Goal: Task Accomplishment & Management: Complete application form

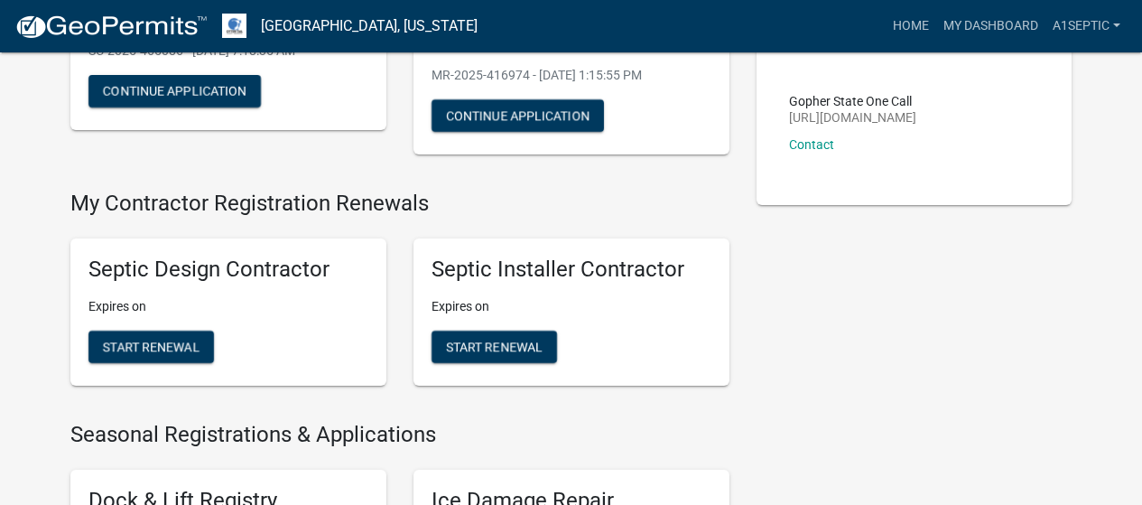
scroll to position [293, 0]
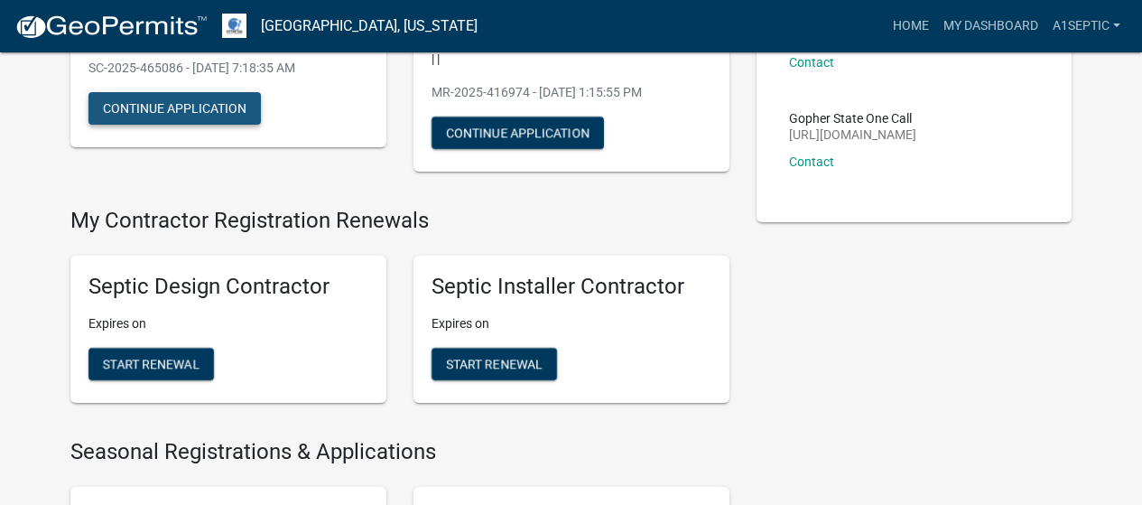
click at [236, 125] on button "Continue Application" at bounding box center [174, 108] width 172 height 32
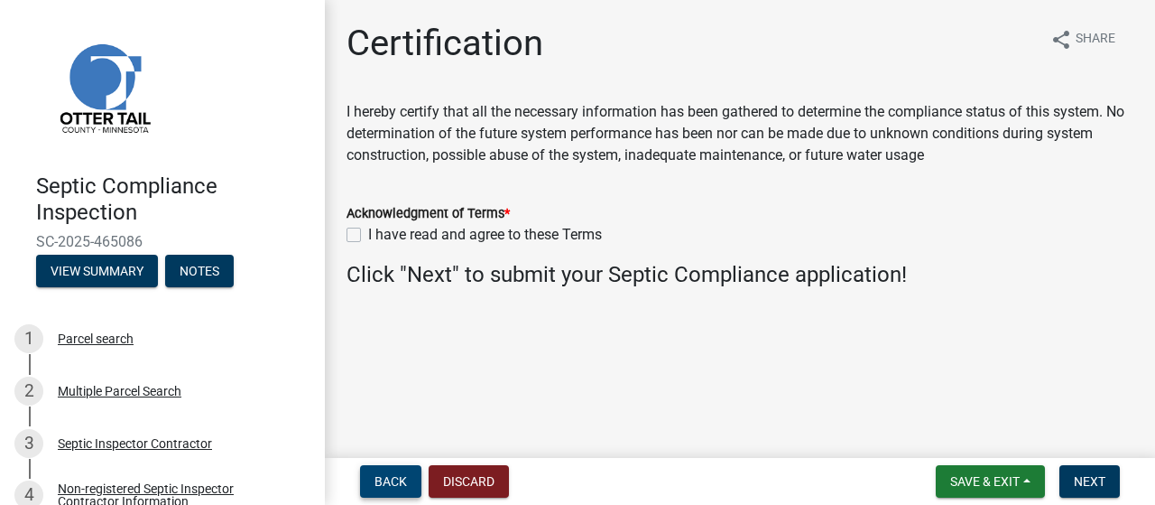
click at [394, 476] on span "Back" at bounding box center [391, 481] width 32 height 14
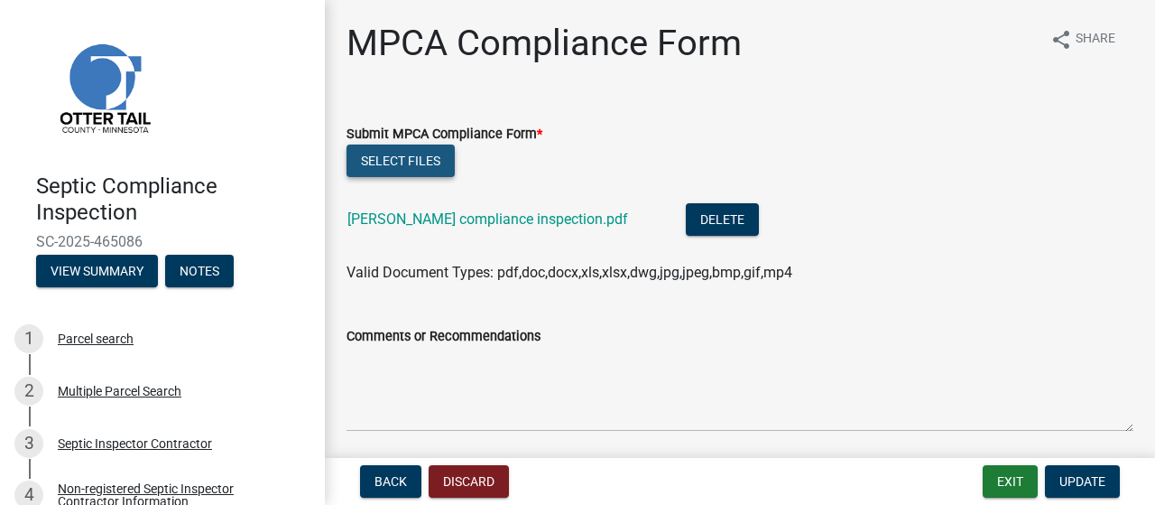
click at [394, 177] on button "Select files" at bounding box center [401, 160] width 108 height 32
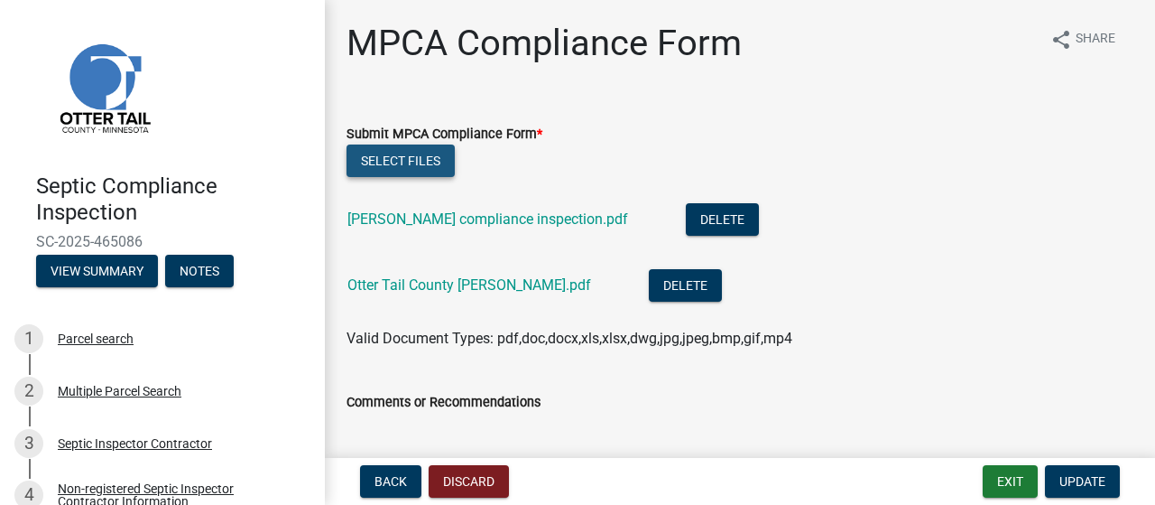
click at [412, 177] on button "Select files" at bounding box center [401, 160] width 108 height 32
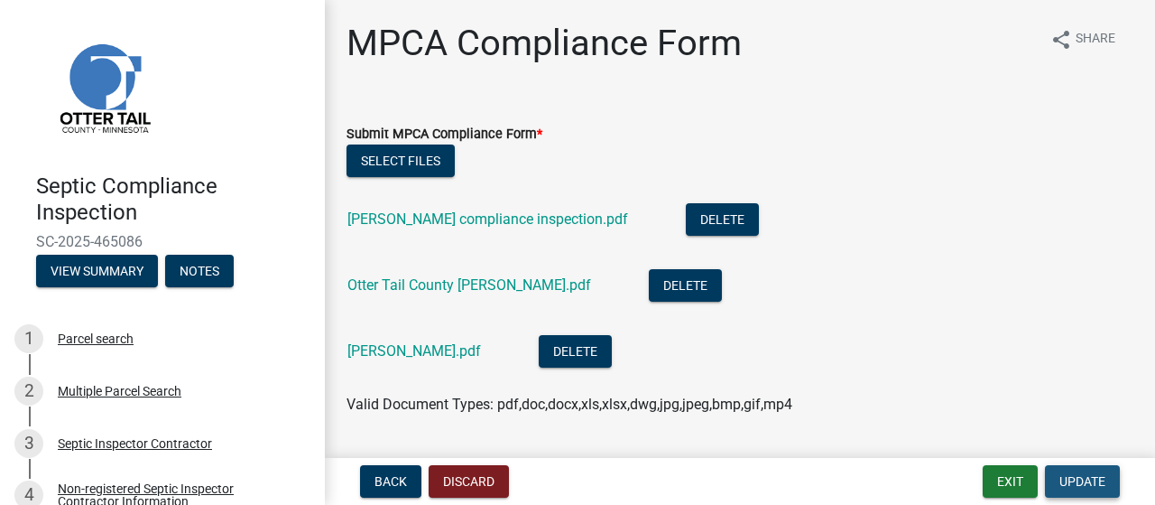
click at [1060, 475] on span "Update" at bounding box center [1083, 481] width 46 height 14
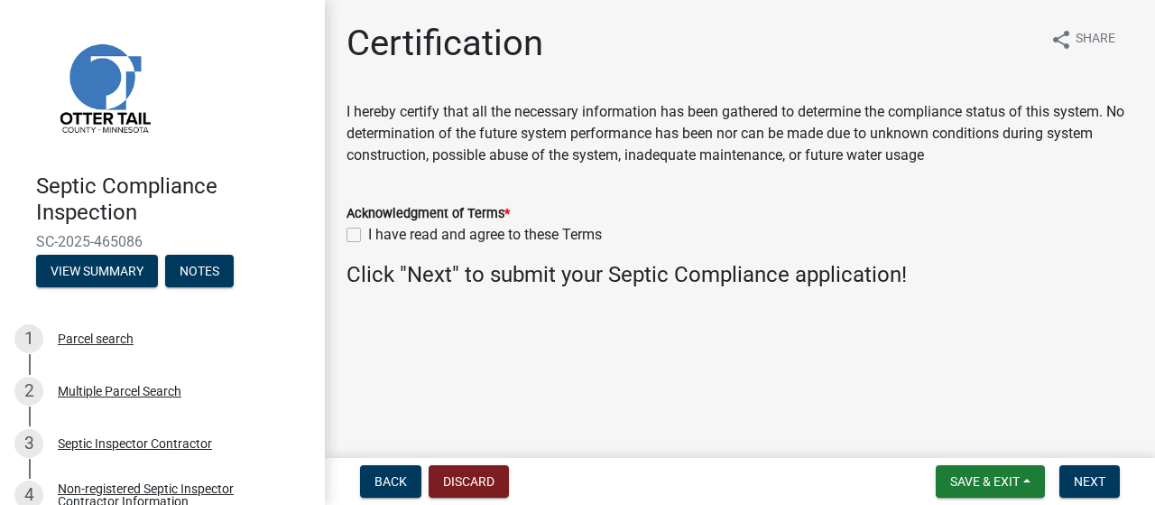
click at [368, 246] on label "I have read and agree to these Terms" at bounding box center [485, 235] width 234 height 22
click at [368, 236] on input "I have read and agree to these Terms" at bounding box center [374, 230] width 12 height 12
checkbox input "true"
click at [1074, 474] on span "Next" at bounding box center [1090, 481] width 32 height 14
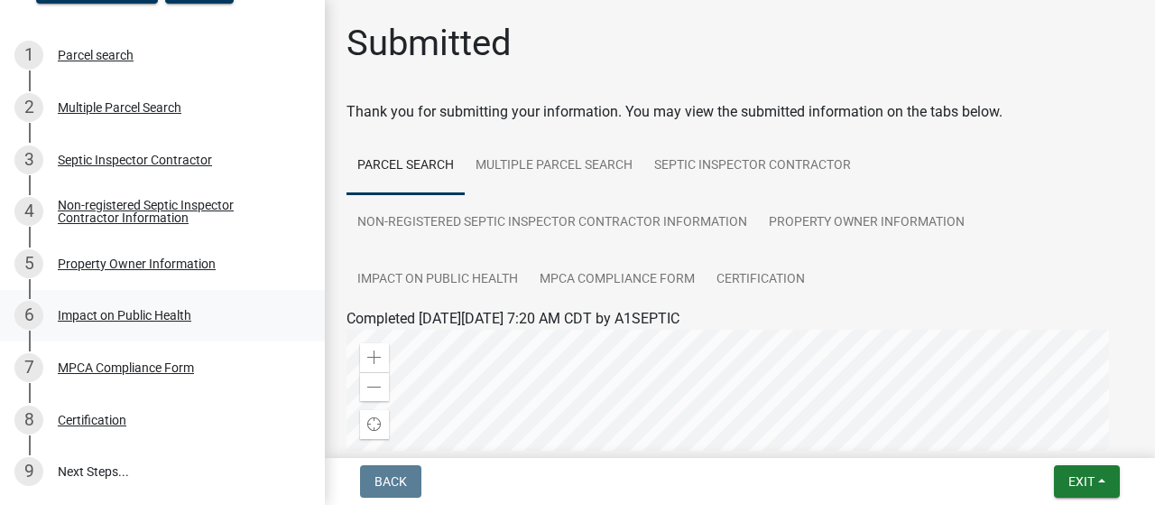
scroll to position [363, 0]
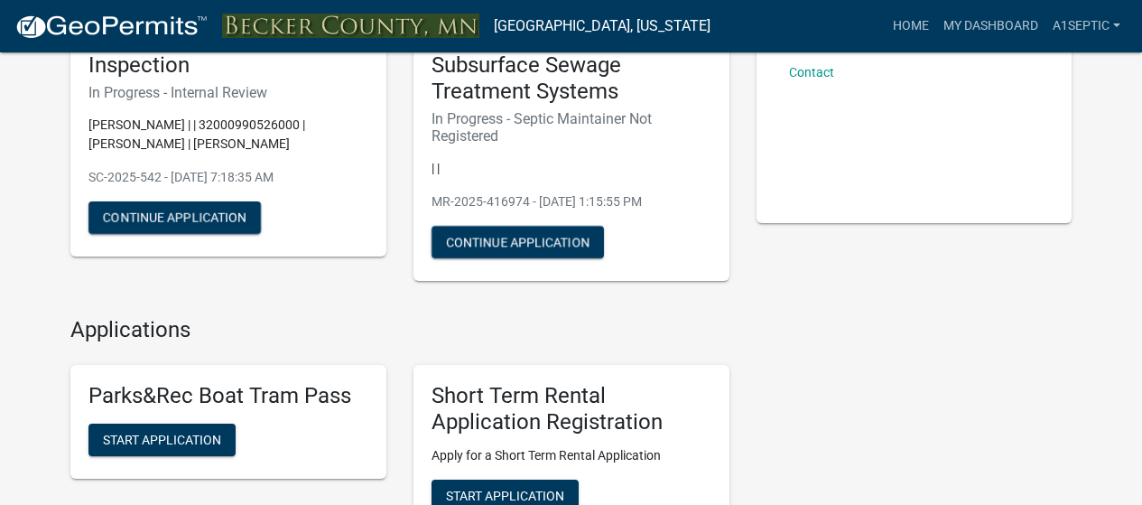
scroll to position [177, 0]
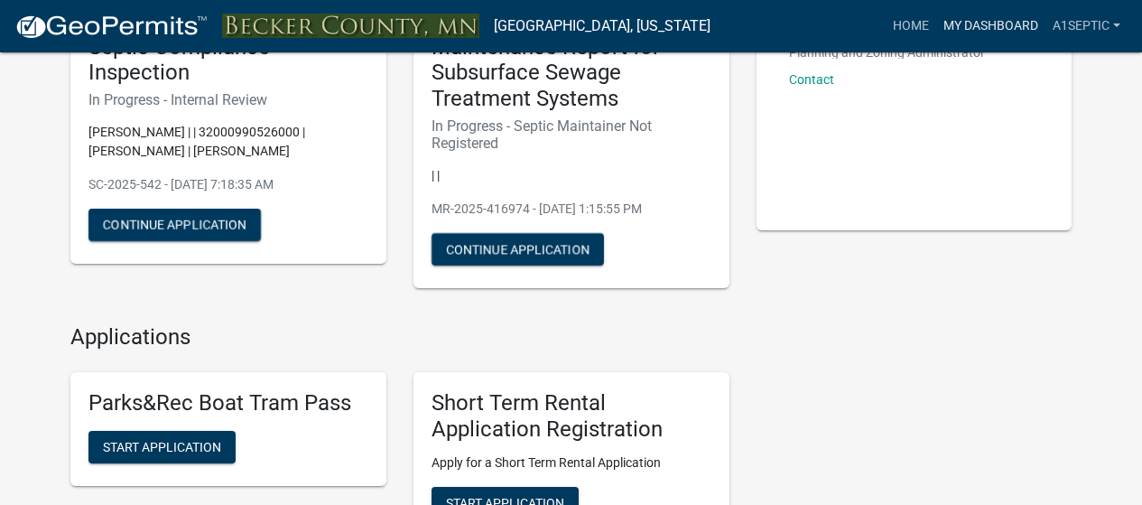
click at [961, 32] on link "My Dashboard" at bounding box center [990, 26] width 109 height 34
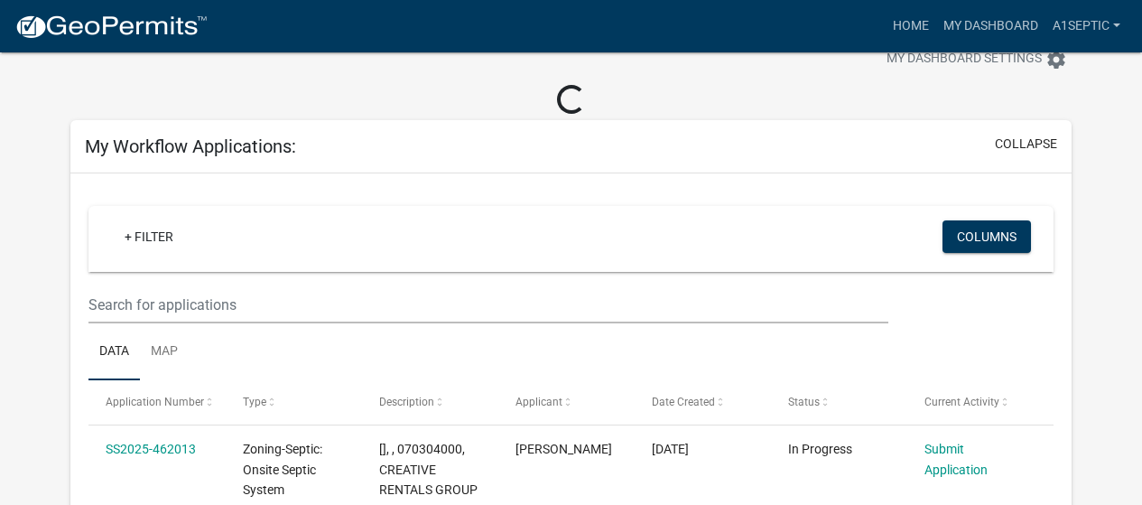
scroll to position [231, 0]
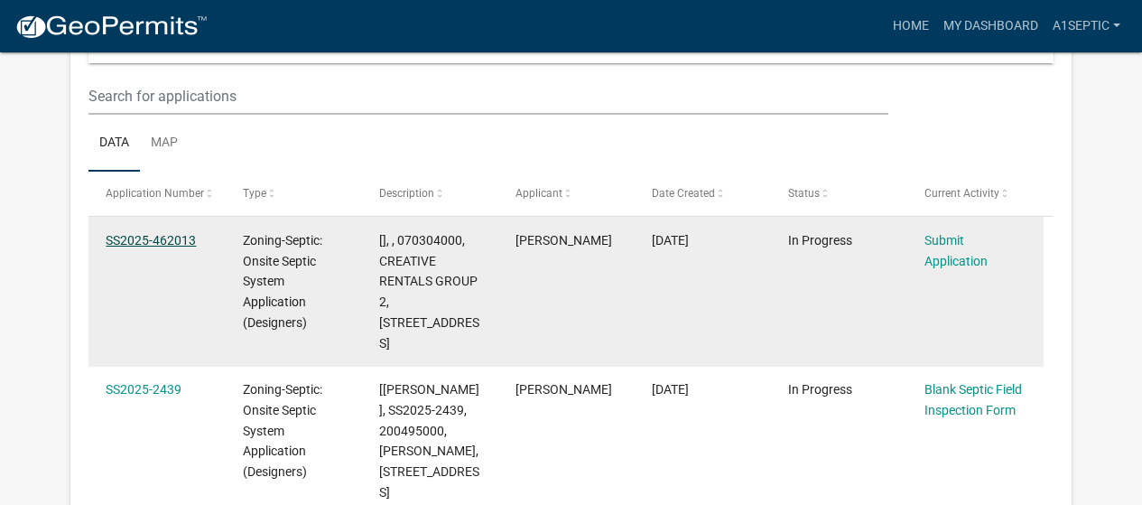
click at [146, 247] on link "SS2025-462013" at bounding box center [151, 240] width 90 height 14
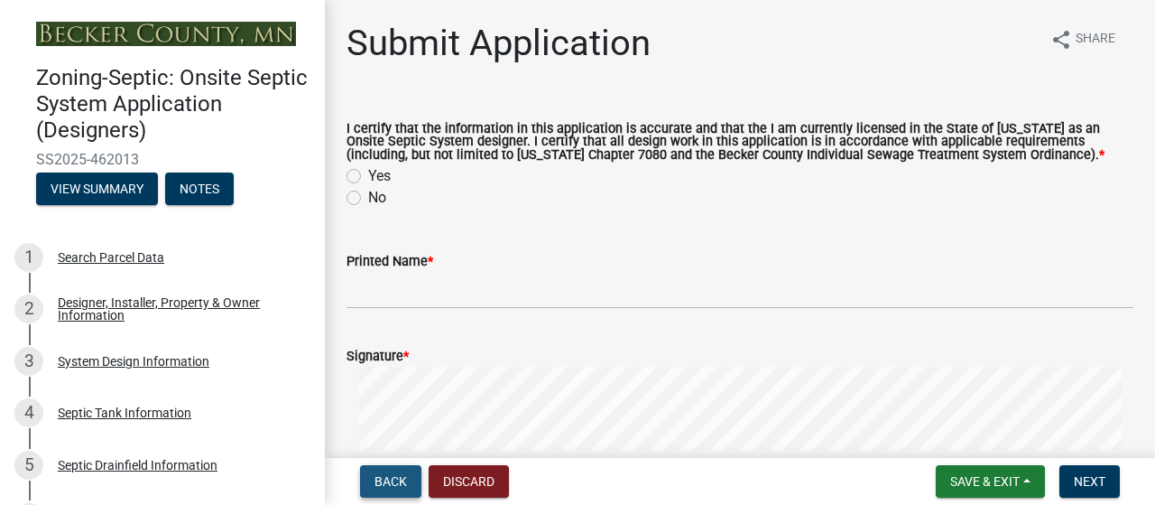
click at [406, 474] on span "Back" at bounding box center [391, 481] width 32 height 14
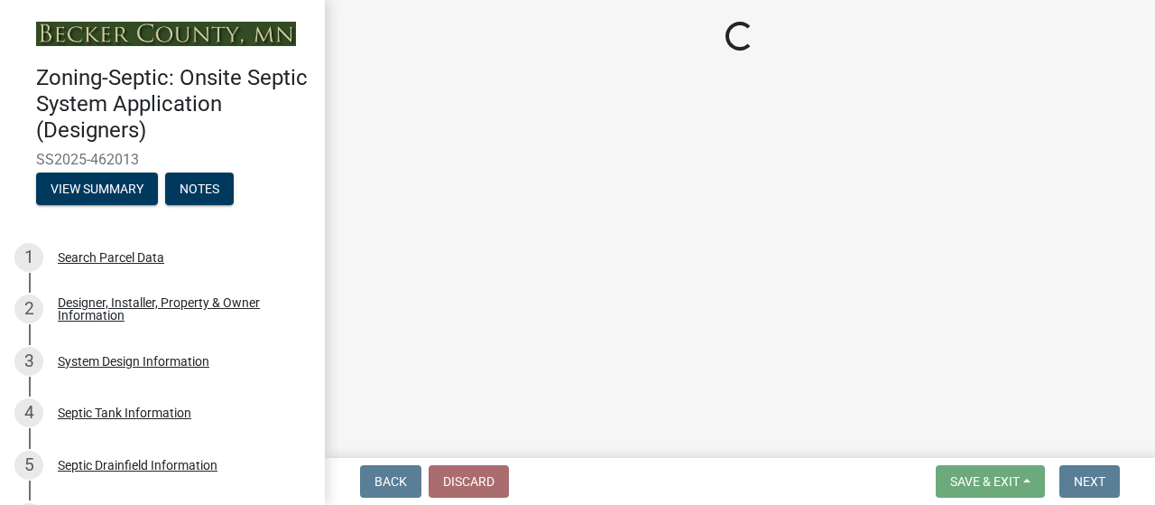
select select "c245ec0d-8d6f-4710-ab2b-b3aa70611708"
select select "31687b60-9bbe-4de0-989f-cae56b12d8c5"
select select "23044af5-43bb-4cf5-8aef-2716db2ce5fc"
select select "341aaaa4-06c5-40e5-817d-62b65c9e97ec"
select select "a3ce498e-f8b1-44e2-889e-c4968ac74b5a"
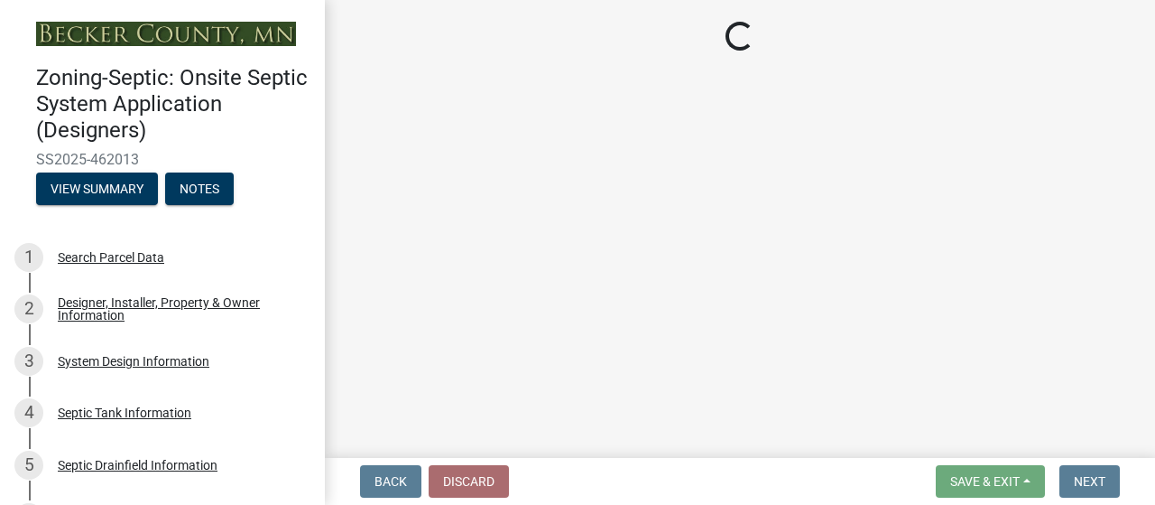
select select "cf78f1da-f066-4305-88a2-864abad1fa52"
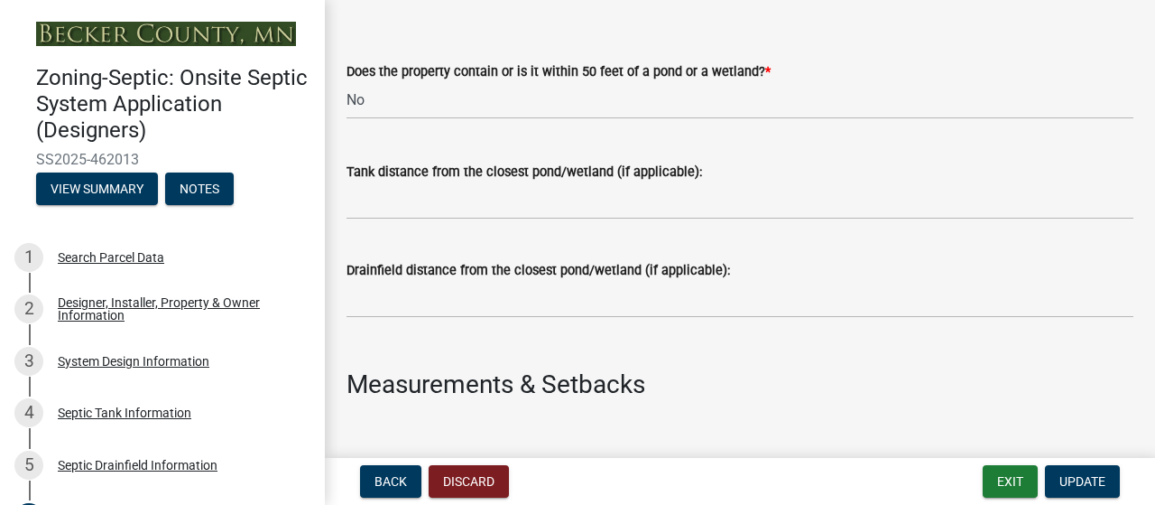
scroll to position [729, 0]
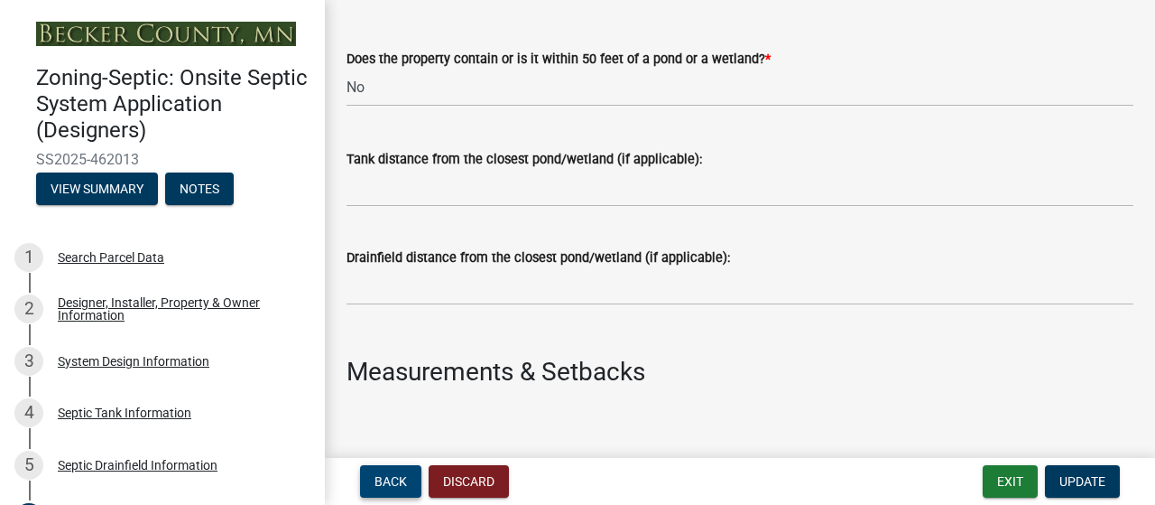
click at [403, 479] on span "Back" at bounding box center [391, 481] width 32 height 14
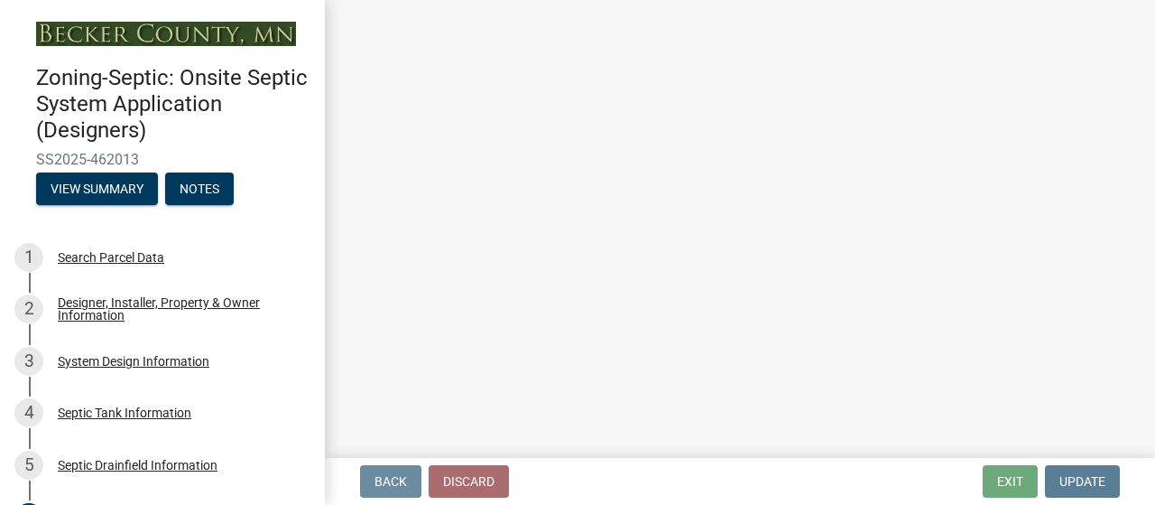
scroll to position [0, 0]
select select "757b77d3-357c-421c-8450-4fc78db4eecb"
select select "366d546d-8bc3-42fb-bca7-8a9455861f61"
select select "0f36ed72-3be4-43ea-833d-020a26f295a5"
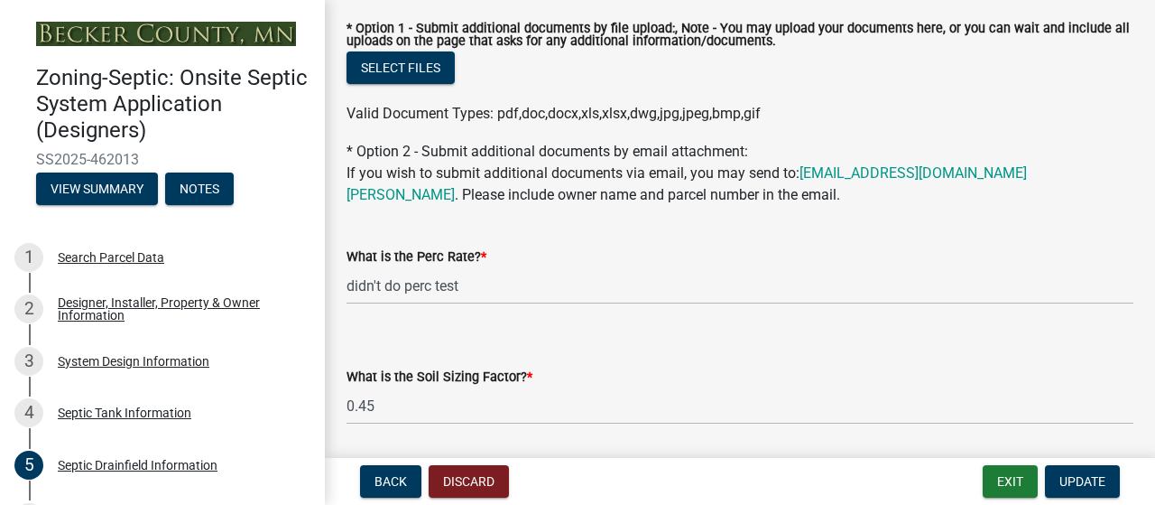
scroll to position [1132, 0]
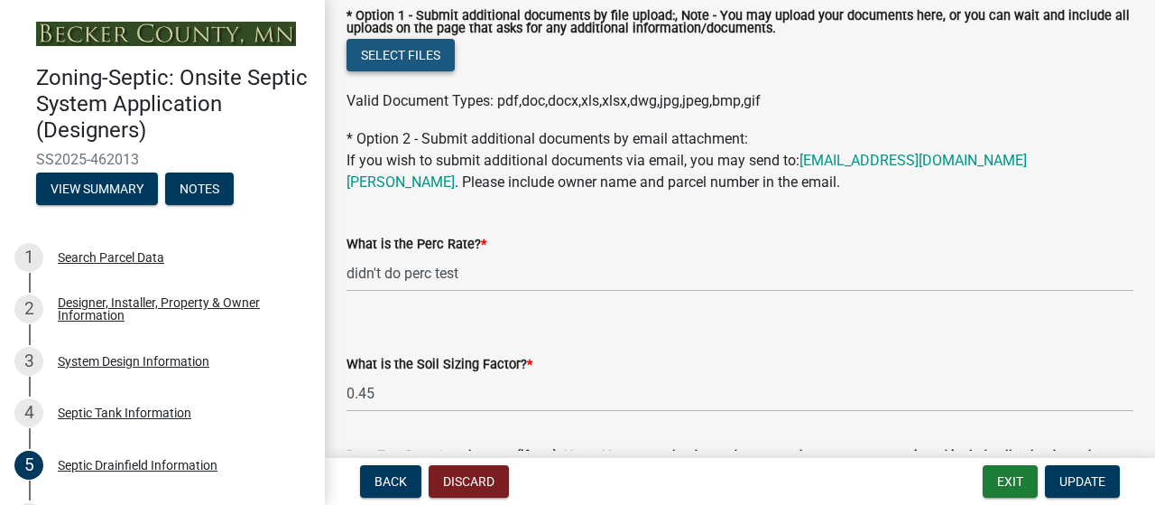
click at [442, 71] on button "Select files" at bounding box center [401, 55] width 108 height 32
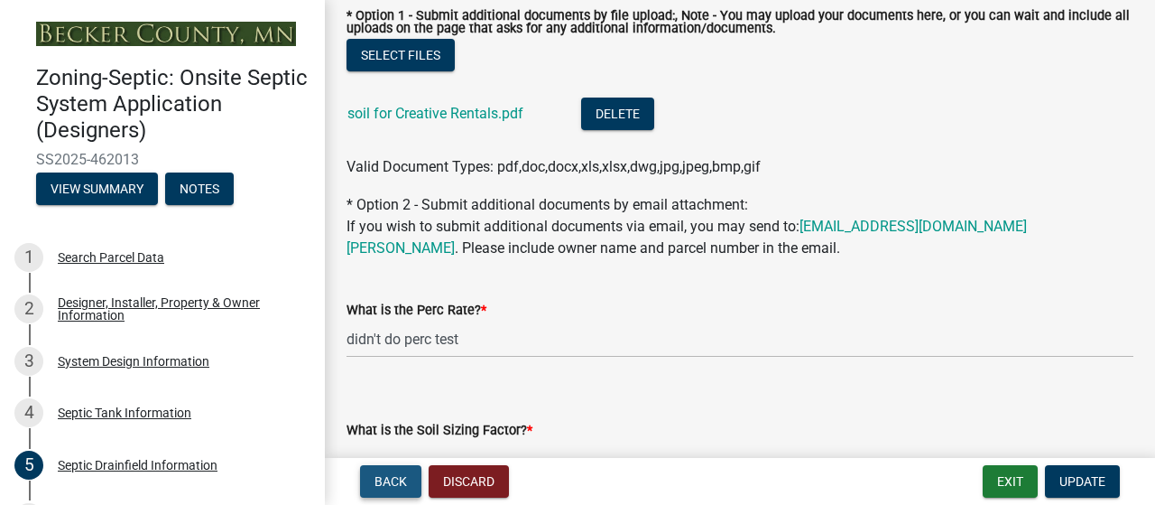
click at [390, 480] on span "Back" at bounding box center [391, 481] width 32 height 14
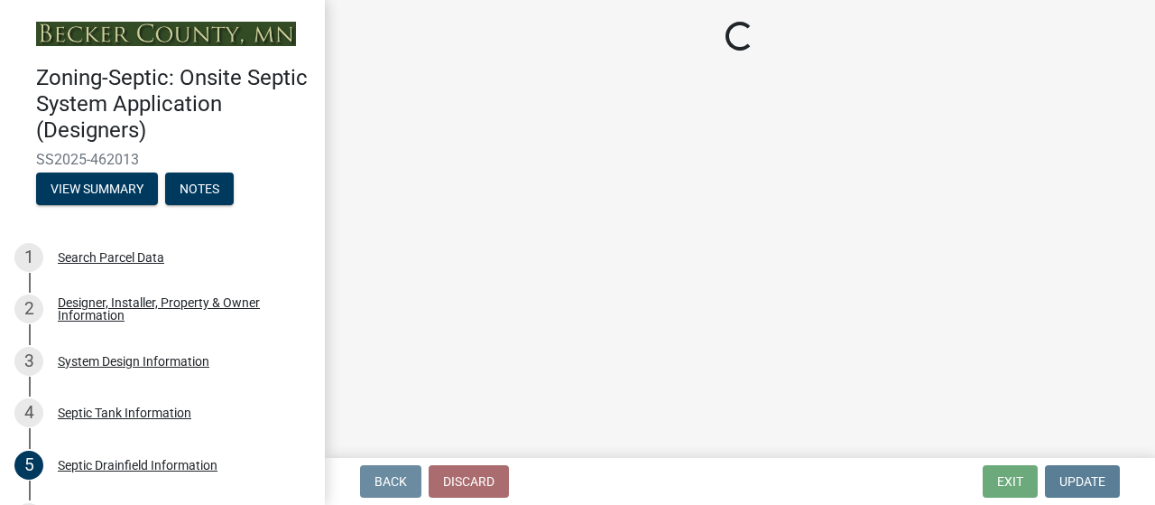
scroll to position [0, 0]
select select "f9fbe67c-c1cf-4a63-8ad4-799ce56b7f21"
select select "8af00ff6-ccdf-43a1-aa9f-9d195177e029"
select select "52556460-45fa-4026-a6c2-c70bb0823cb5"
select select "c84d9e4c-2287-4d2e-9ef7-9874a7456ee3"
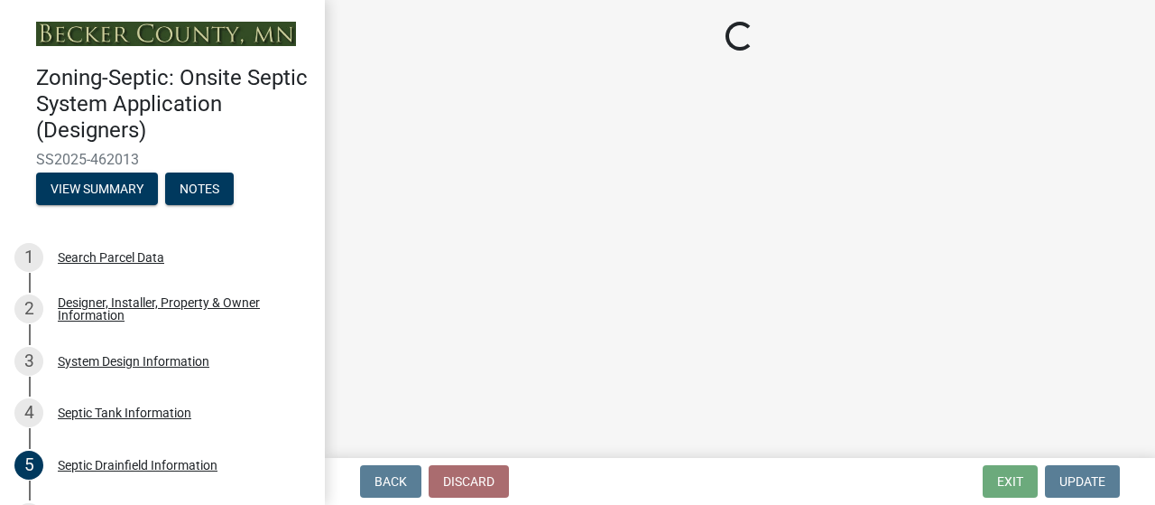
select select "a956bcdf-8f12-4f61-bfc1-a6e229dc0595"
select select "7b57e397-6881-49c8-9b87-e40bdbeb8239"
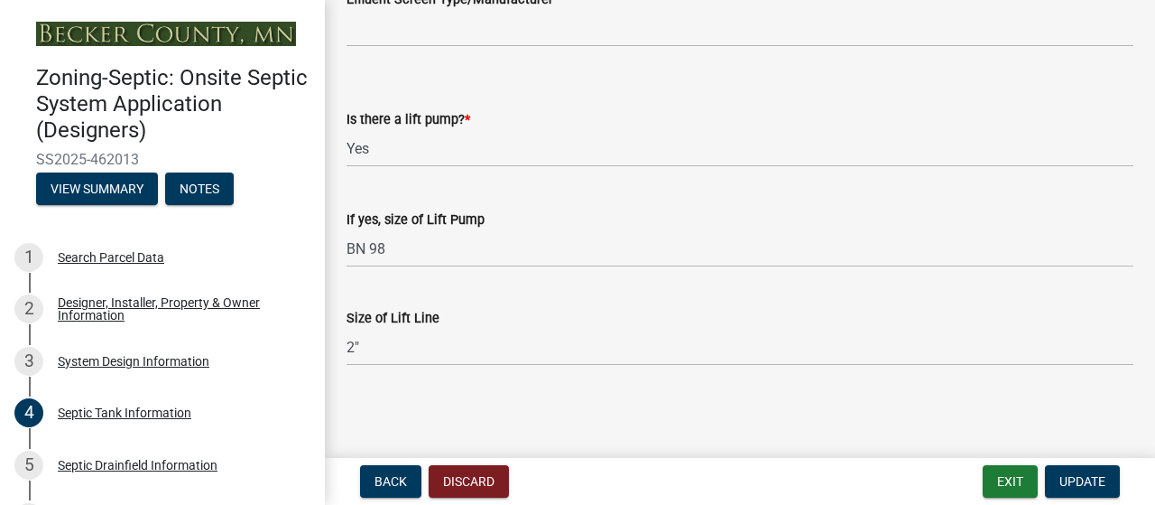
scroll to position [1274, 0]
click at [403, 478] on span "Back" at bounding box center [391, 481] width 32 height 14
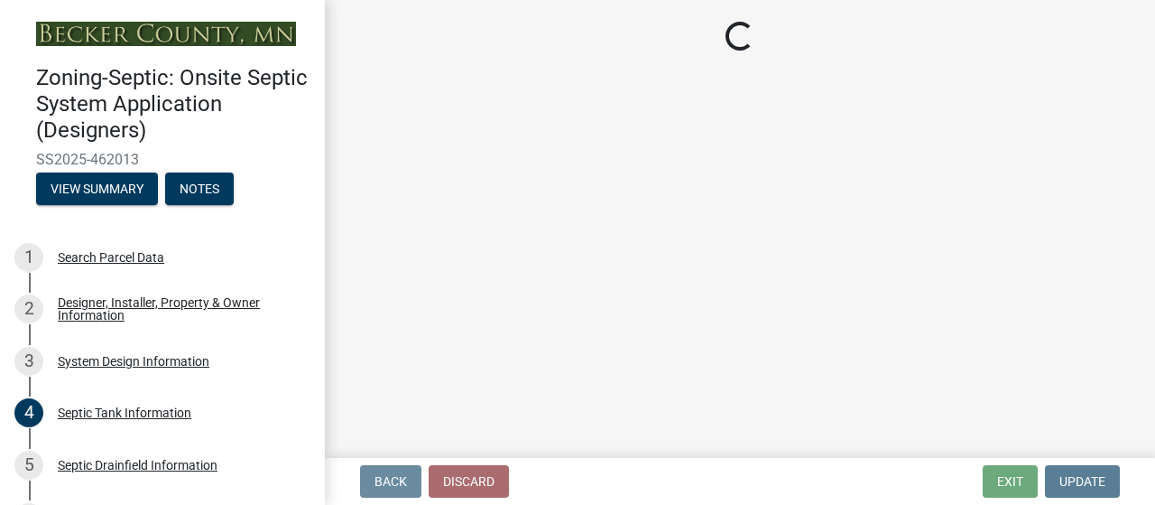
scroll to position [0, 0]
select select "55497d75-c43f-4635-a730-e0737ce05d56"
select select "25258e87-3ef9-4f1c-a5f1-75a1d463abfb"
select select "011fbff4-a41d-4a75-9bd8-71c7e6c69e0d"
select select "85fdfef2-2683-4311-b5d5-5505f6411127"
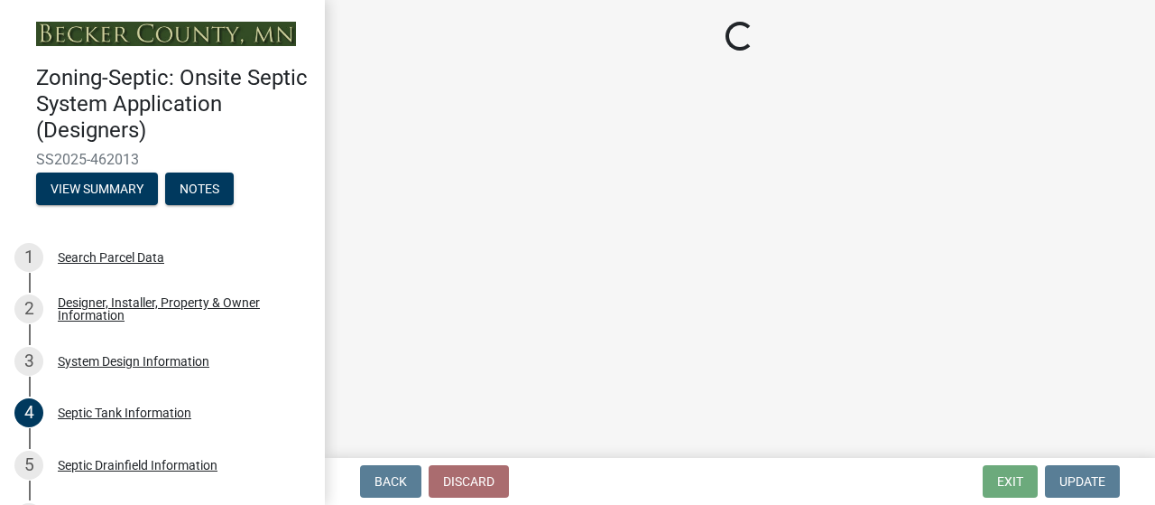
select select "d95a9312-c8a1-4ec7-8581-25dbcf440a1f"
select select "ba735beb-519e-40f0-ae20-62d65fc4c46b"
select select "ef698bf5-6172-44c1-9ffb-522c07469aed"
select select "a0c59fcd-b61c-4c3a-90a8-e70849750c47"
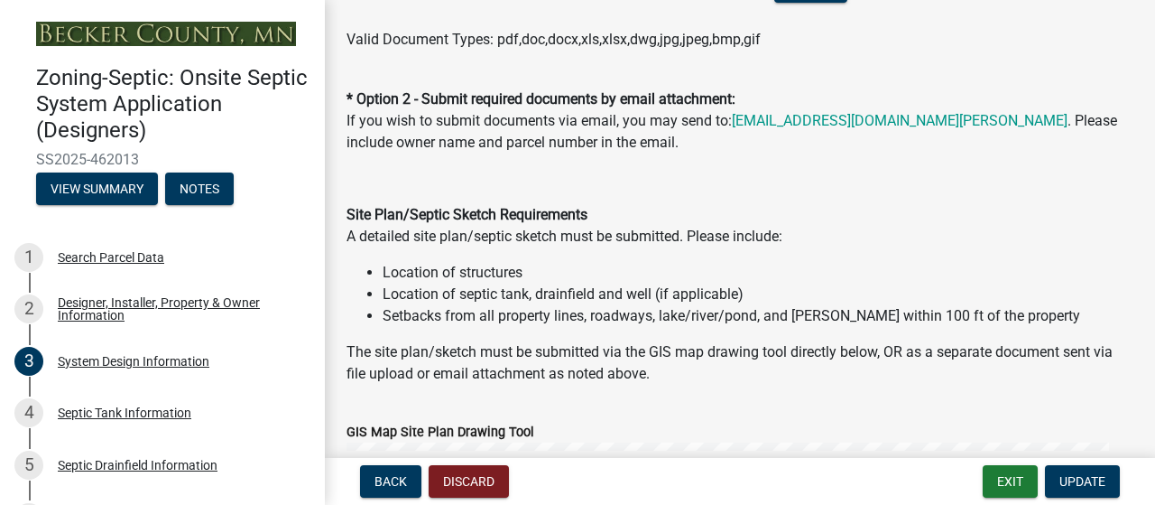
scroll to position [1181, 0]
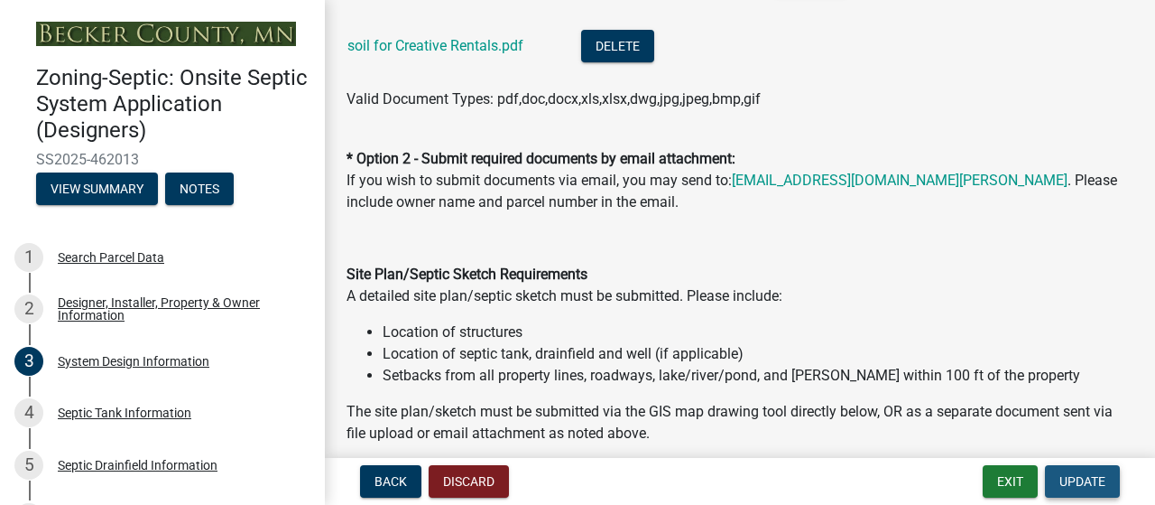
click at [1070, 474] on span "Update" at bounding box center [1083, 481] width 46 height 14
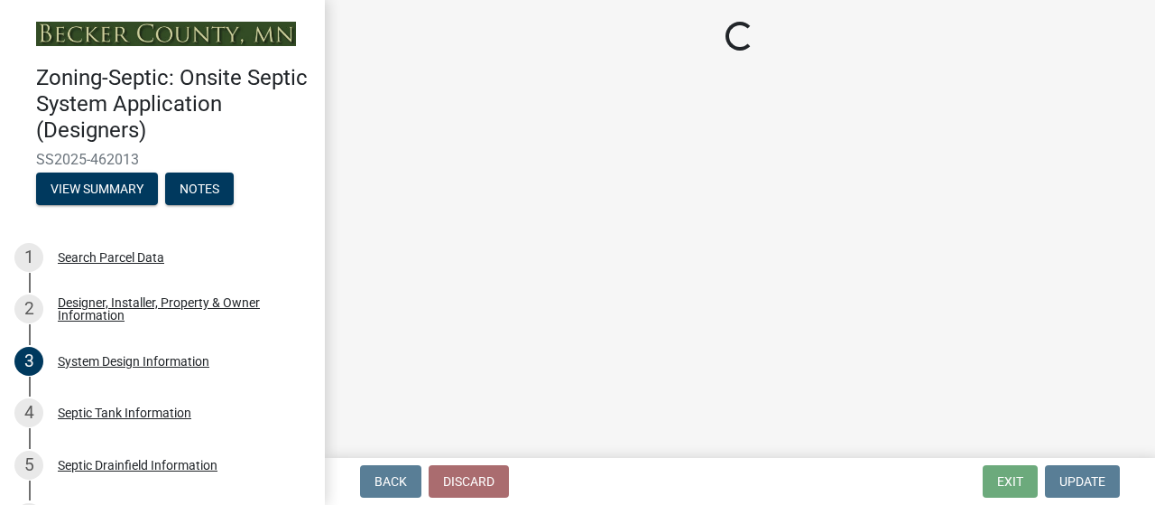
scroll to position [0, 0]
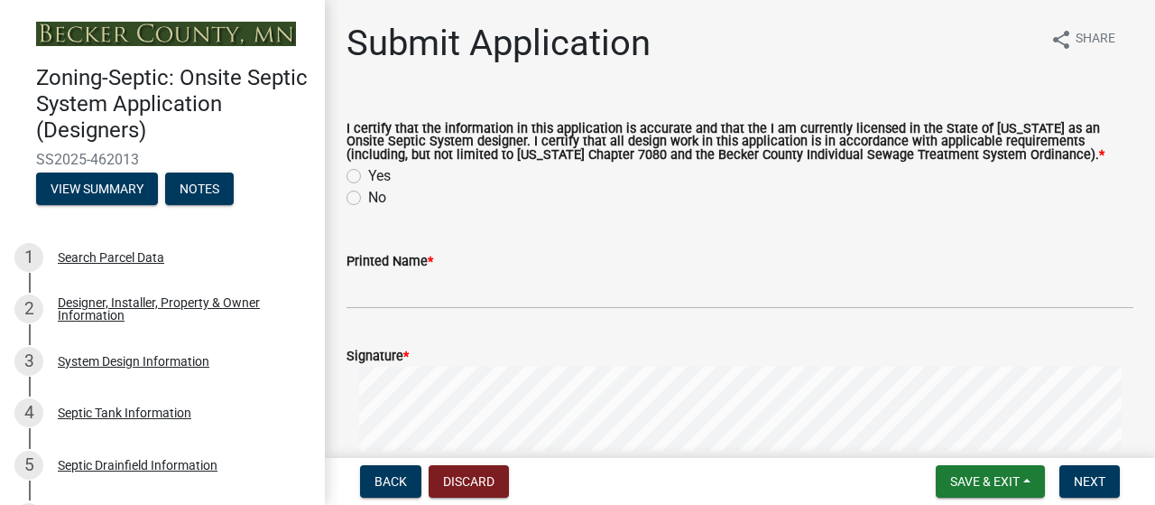
click at [368, 187] on label "Yes" at bounding box center [379, 176] width 23 height 22
click at [368, 177] on input "Yes" at bounding box center [374, 171] width 12 height 12
radio input "true"
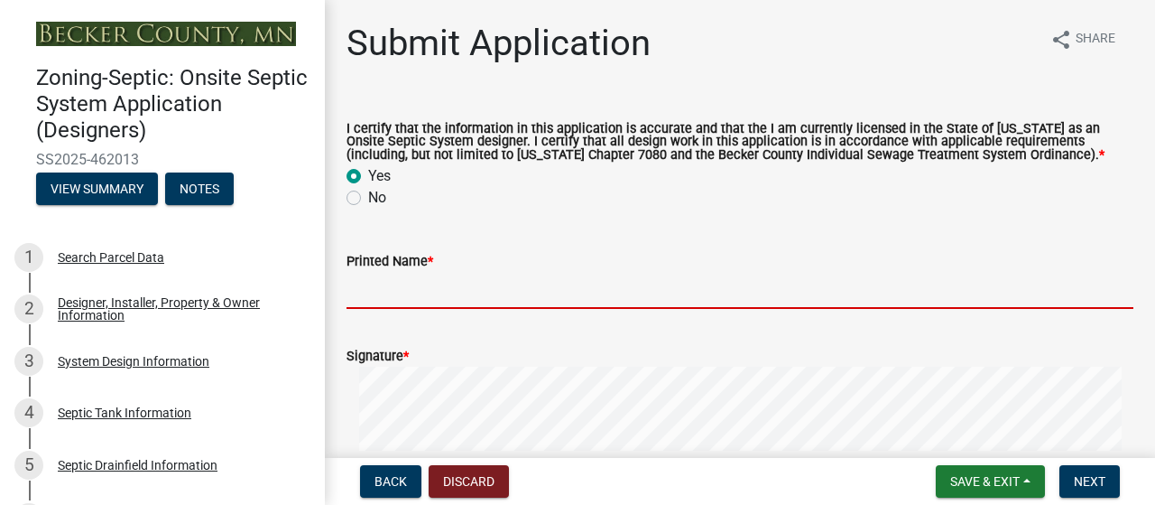
click at [409, 309] on input "Printed Name *" at bounding box center [740, 290] width 787 height 37
type input "[PERSON_NAME]"
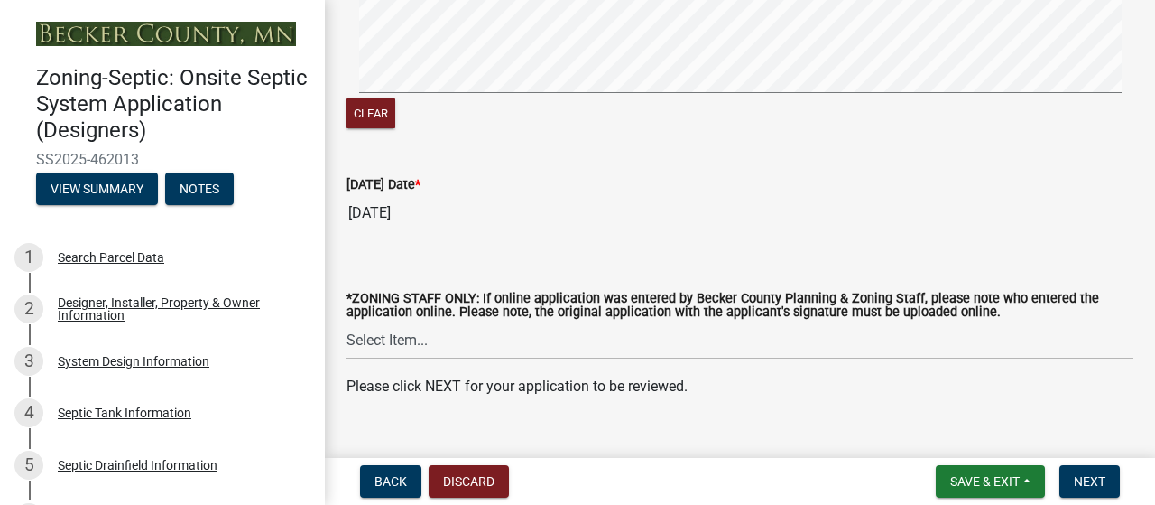
scroll to position [417, 0]
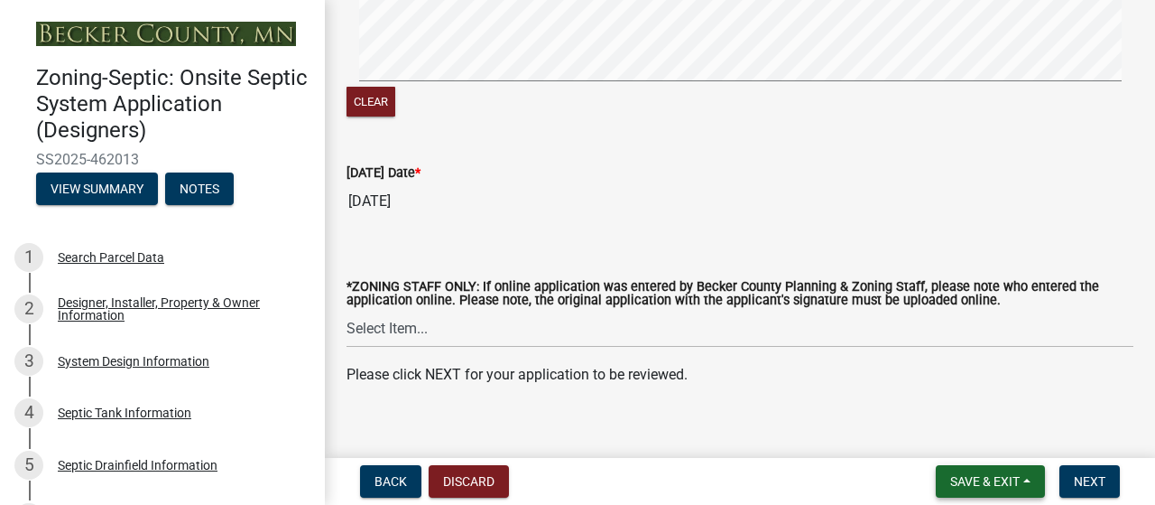
click at [950, 475] on span "Save & Exit" at bounding box center [985, 481] width 70 height 14
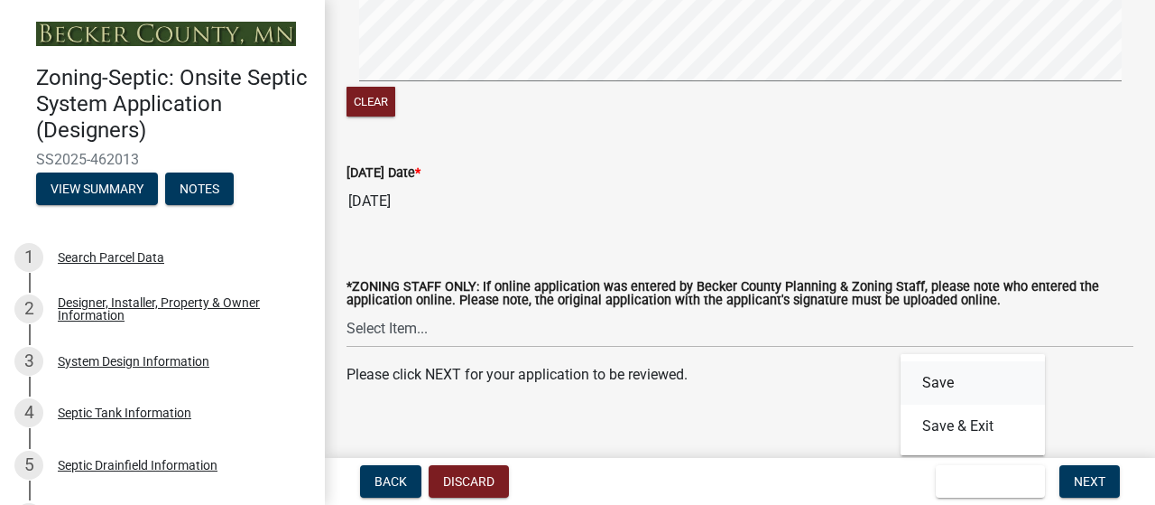
click at [901, 361] on button "Save" at bounding box center [973, 382] width 144 height 43
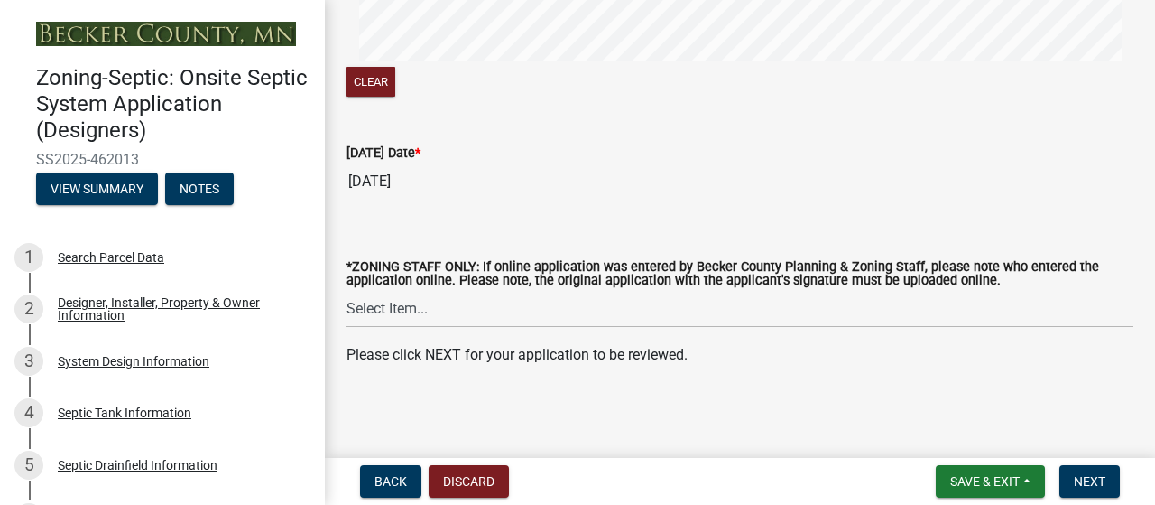
scroll to position [483, 0]
click at [1074, 477] on span "Next" at bounding box center [1090, 481] width 32 height 14
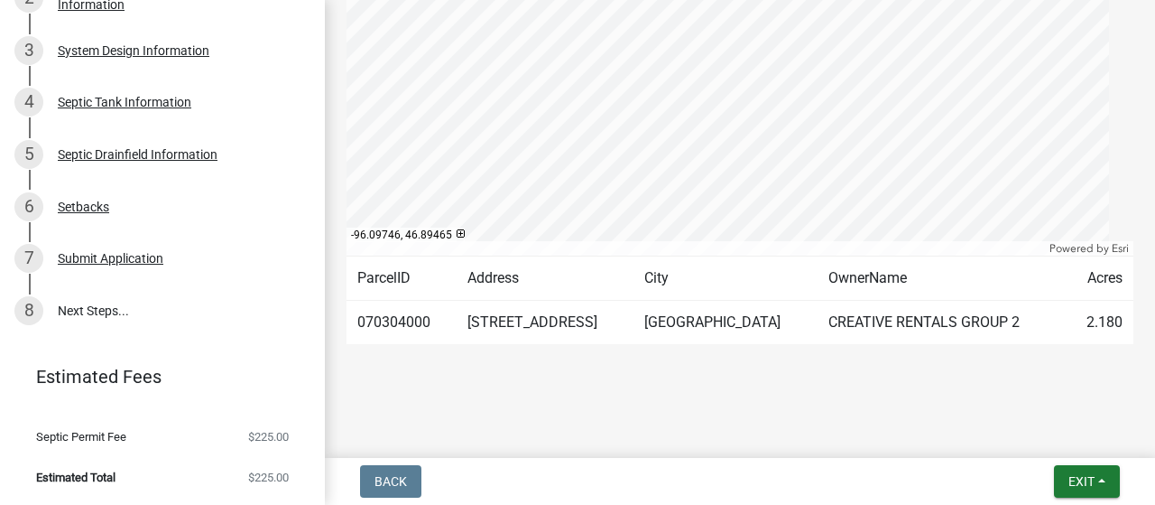
scroll to position [413, 0]
click at [206, 161] on div "Septic Drainfield Information" at bounding box center [138, 154] width 160 height 13
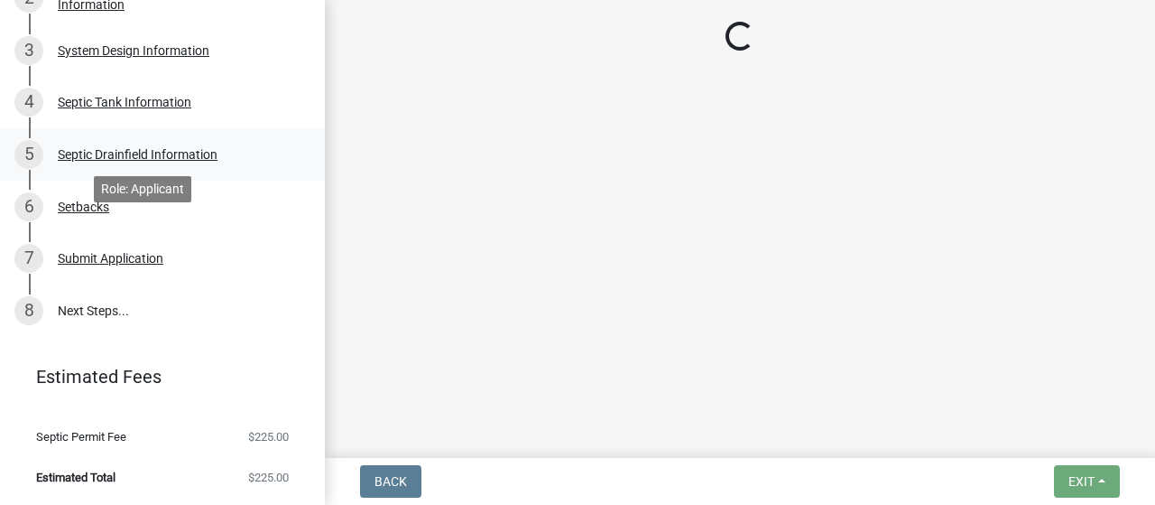
select select "757b77d3-357c-421c-8450-4fc78db4eecb"
select select "366d546d-8bc3-42fb-bca7-8a9455861f61"
select select "0f36ed72-3be4-43ea-833d-020a26f295a5"
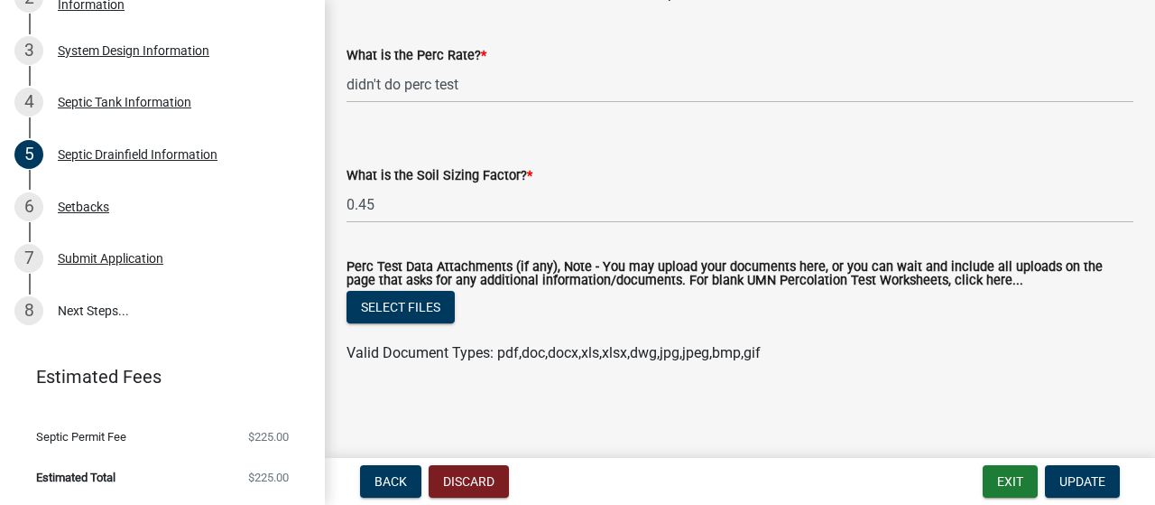
scroll to position [1872, 0]
click at [191, 108] on div "Septic Tank Information" at bounding box center [125, 102] width 134 height 13
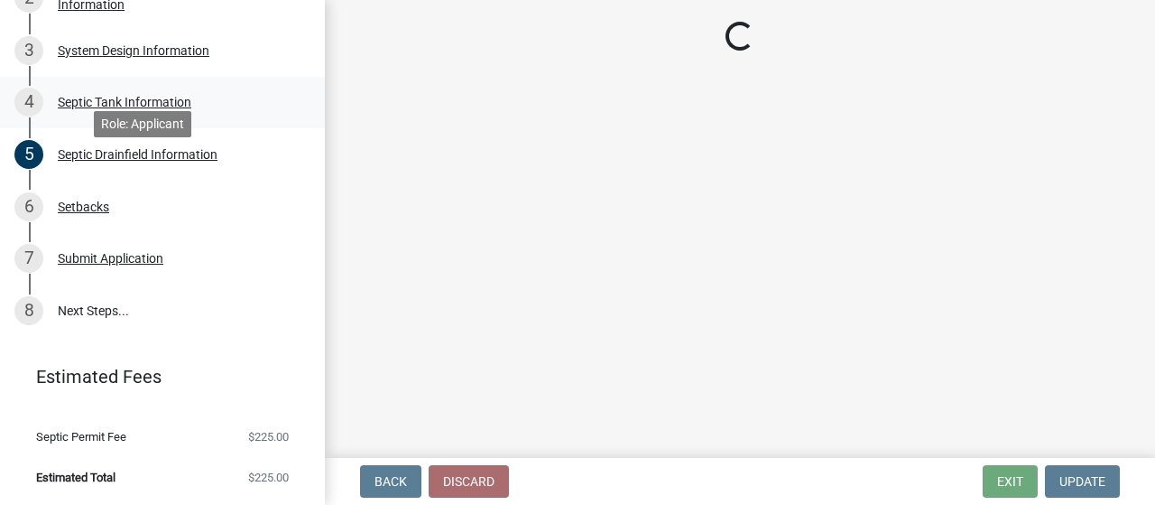
select select "f9fbe67c-c1cf-4a63-8ad4-799ce56b7f21"
select select "8af00ff6-ccdf-43a1-aa9f-9d195177e029"
select select "52556460-45fa-4026-a6c2-c70bb0823cb5"
select select "c84d9e4c-2287-4d2e-9ef7-9874a7456ee3"
select select "a956bcdf-8f12-4f61-bfc1-a6e229dc0595"
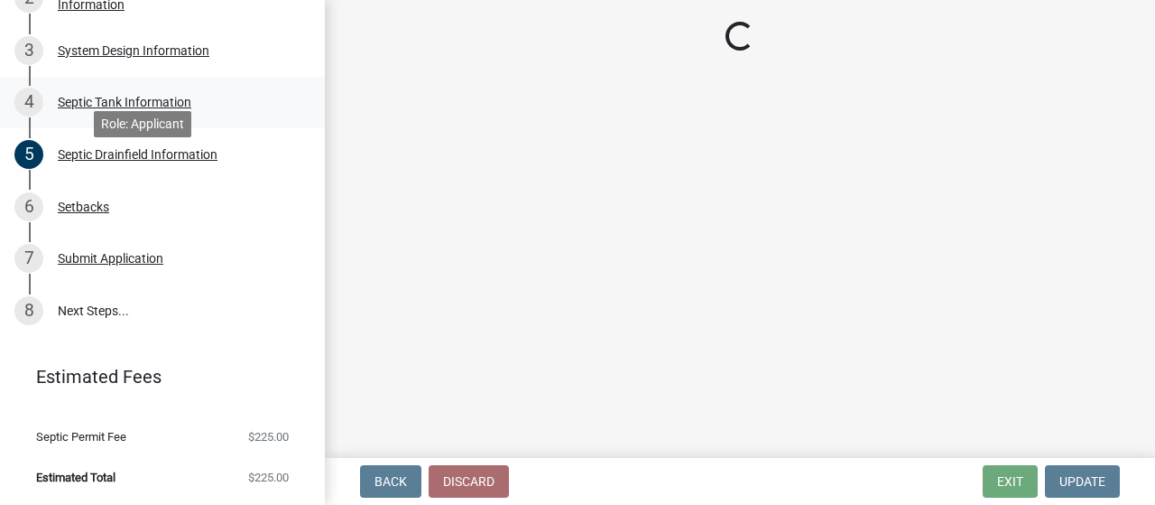
select select "7b57e397-6881-49c8-9b87-e40bdbeb8239"
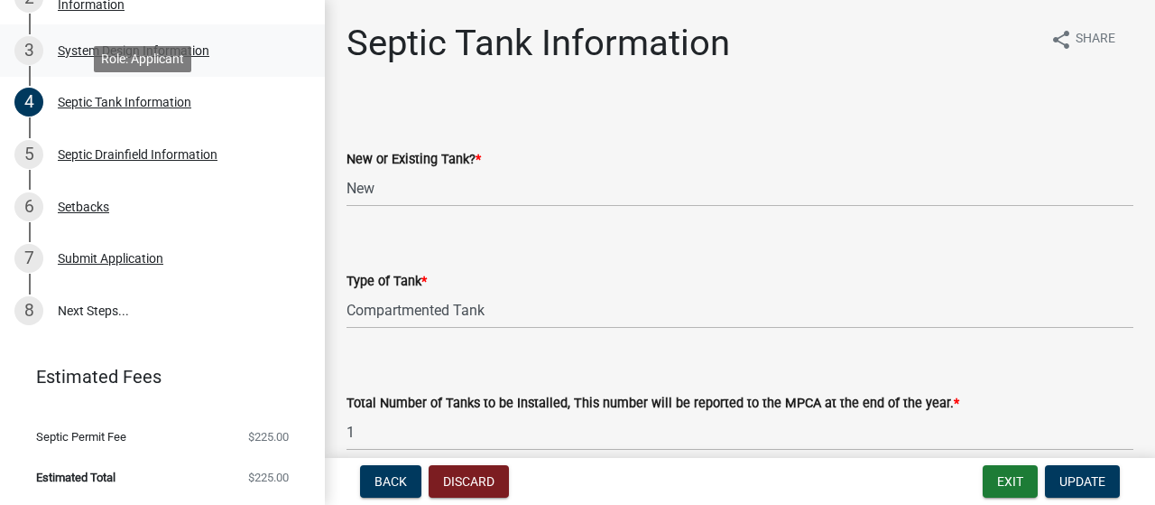
click at [209, 57] on div "System Design Information" at bounding box center [134, 50] width 152 height 13
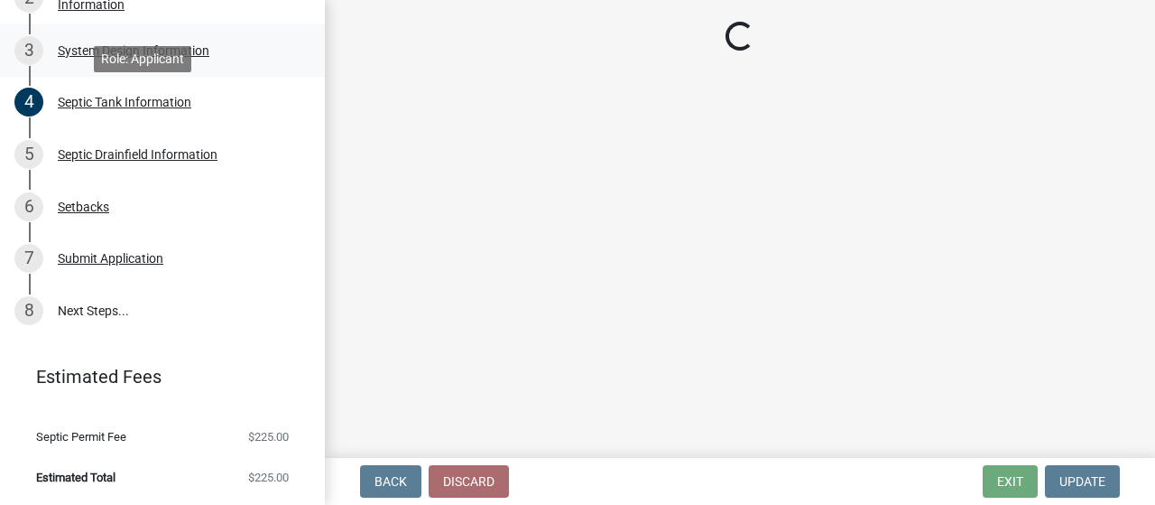
select select "55497d75-c43f-4635-a730-e0737ce05d56"
select select "25258e87-3ef9-4f1c-a5f1-75a1d463abfb"
select select "011fbff4-a41d-4a75-9bd8-71c7e6c69e0d"
select select "85fdfef2-2683-4311-b5d5-5505f6411127"
select select "d95a9312-c8a1-4ec7-8581-25dbcf440a1f"
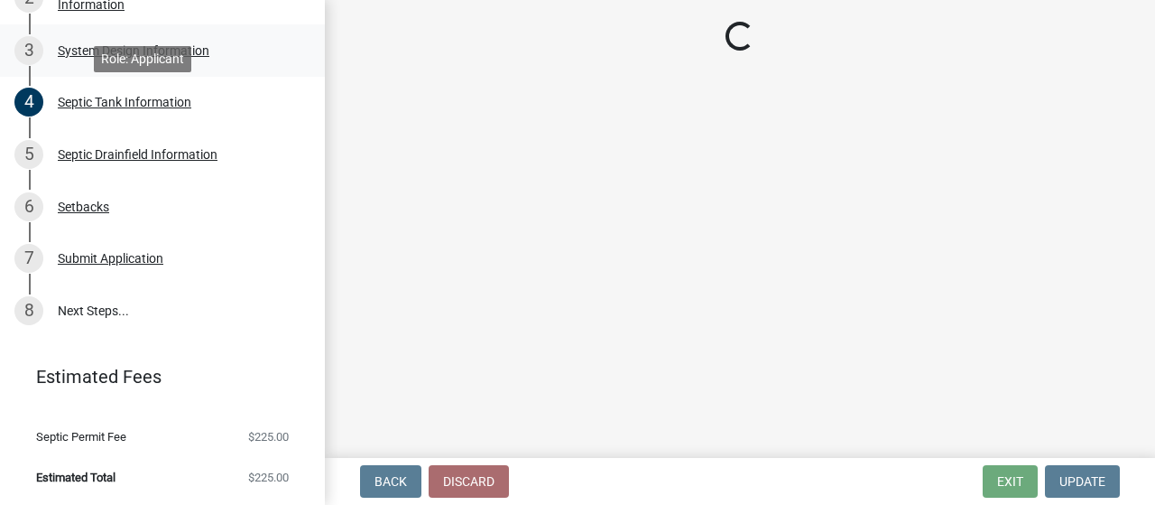
select select "ba735beb-519e-40f0-ae20-62d65fc4c46b"
select select "ef698bf5-6172-44c1-9ffb-522c07469aed"
select select "a0c59fcd-b61c-4c3a-90a8-e70849750c47"
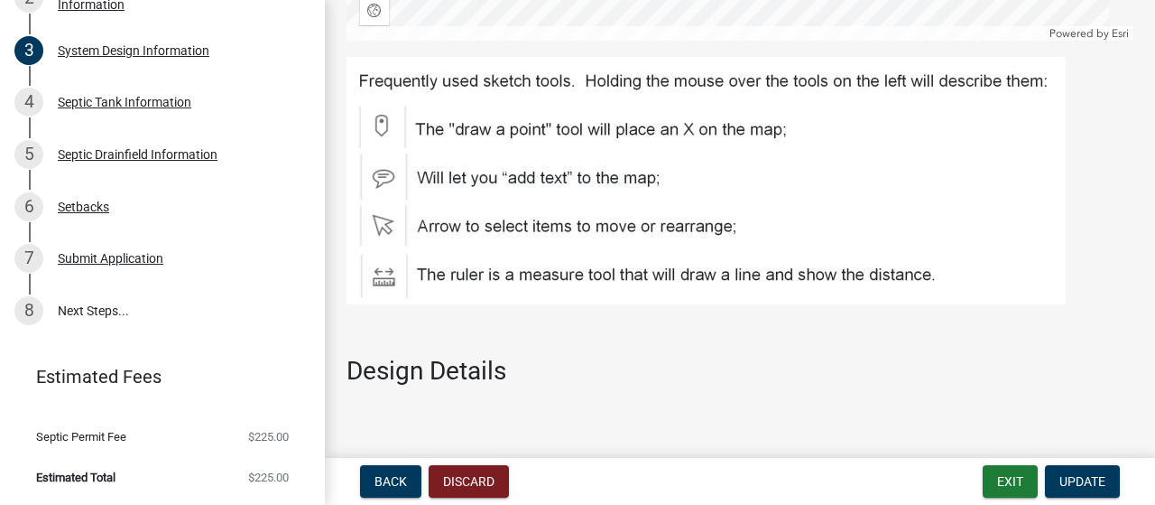
scroll to position [2111, 0]
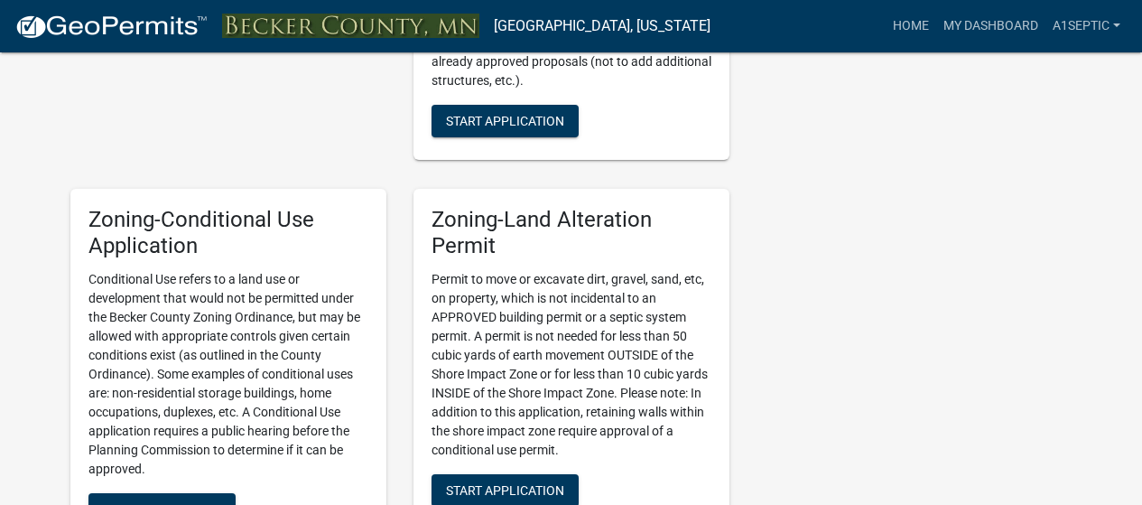
scroll to position [861, 0]
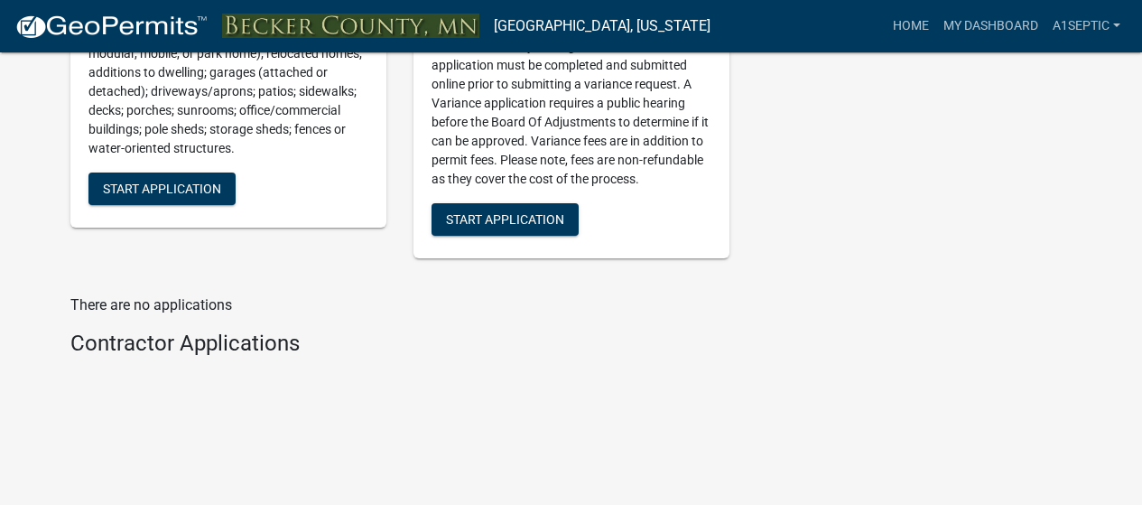
scroll to position [2499, 0]
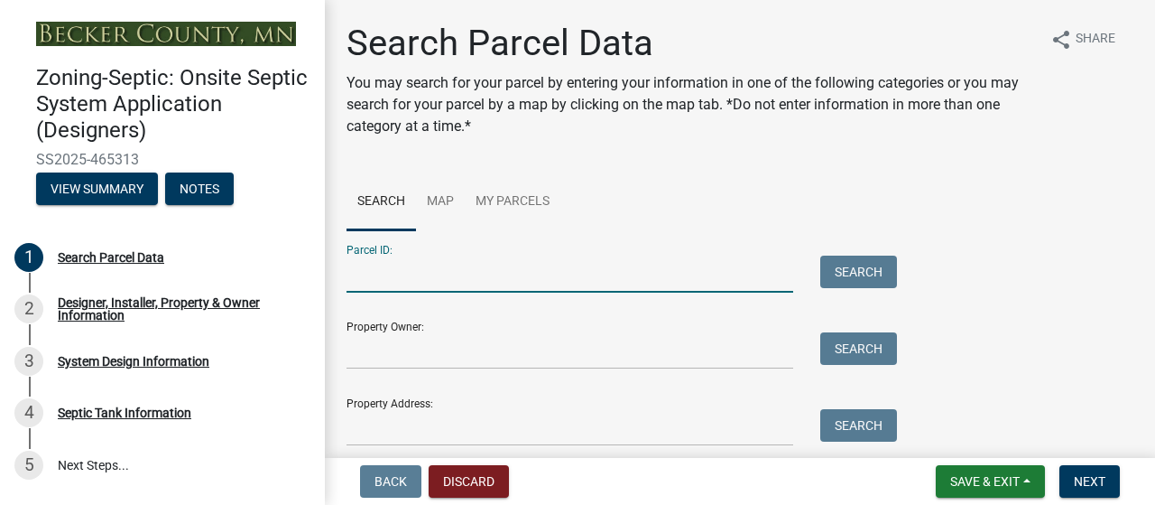
click at [400, 292] on input "Parcel ID:" at bounding box center [570, 273] width 447 height 37
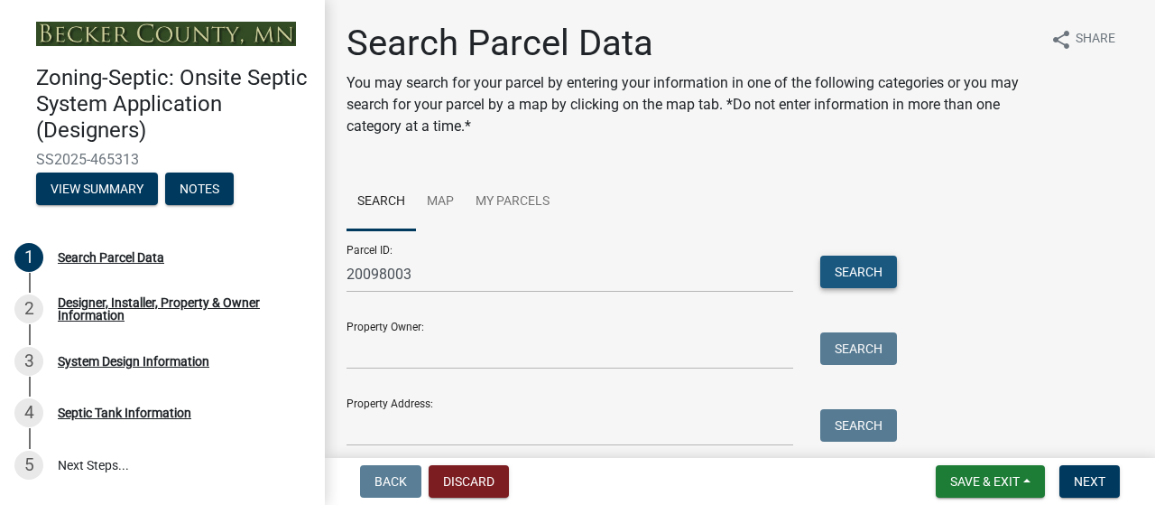
click at [857, 288] on button "Search" at bounding box center [858, 271] width 77 height 32
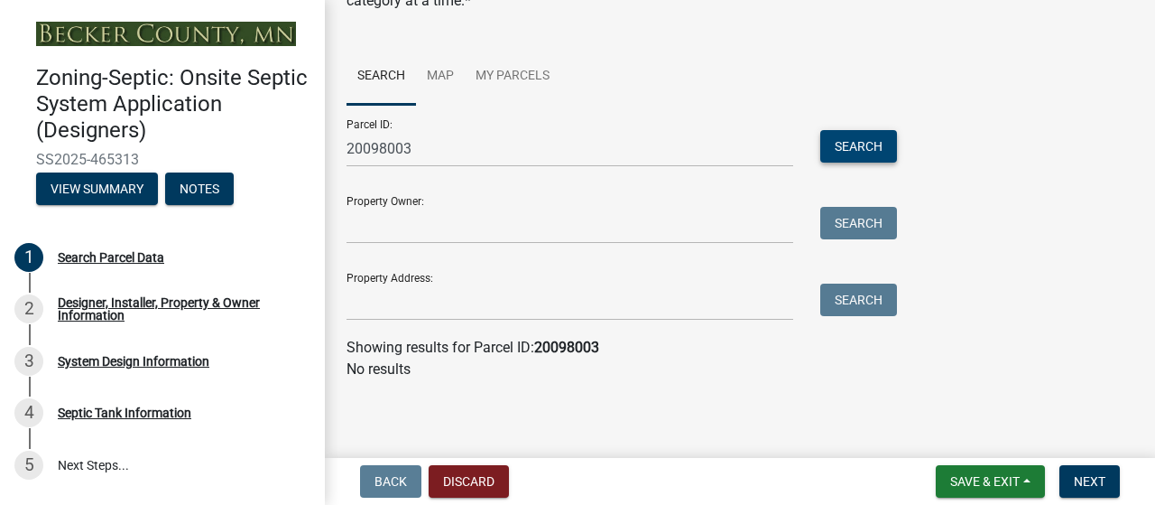
scroll to position [256, 0]
click at [444, 130] on input "20098003" at bounding box center [570, 148] width 447 height 37
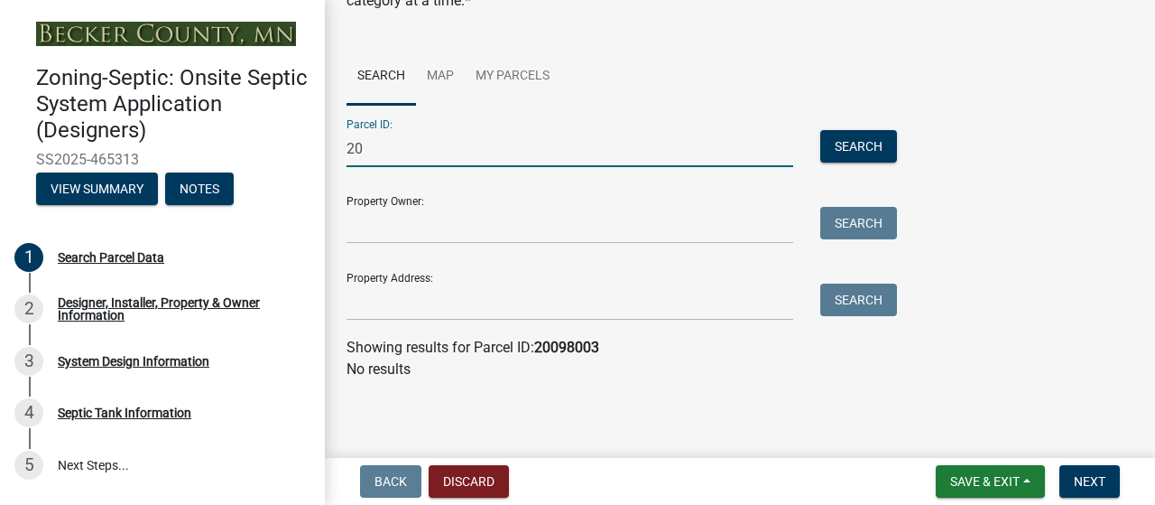
type input "2"
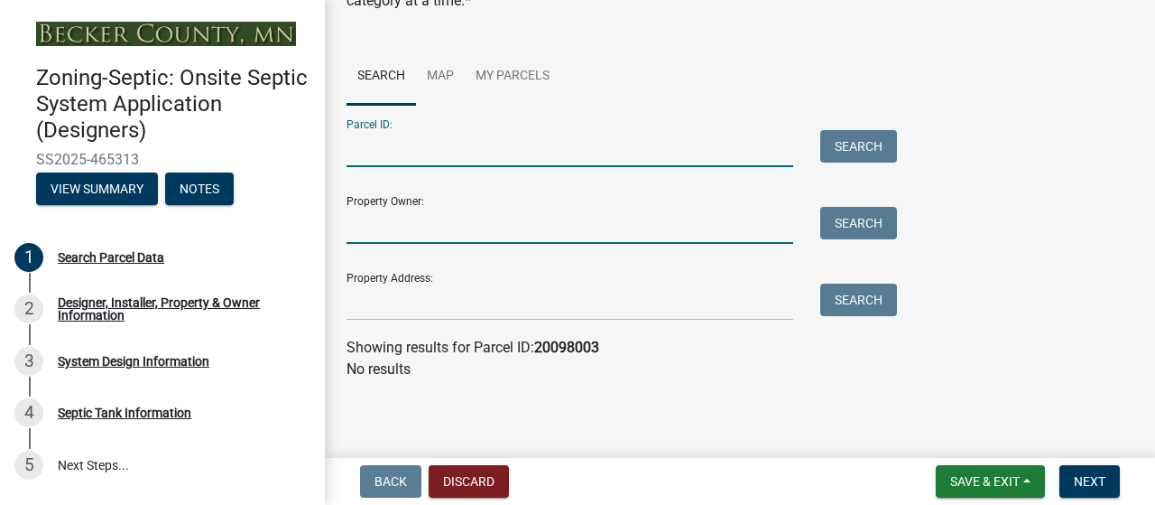
click at [379, 207] on input "Property Owner:" at bounding box center [570, 225] width 447 height 37
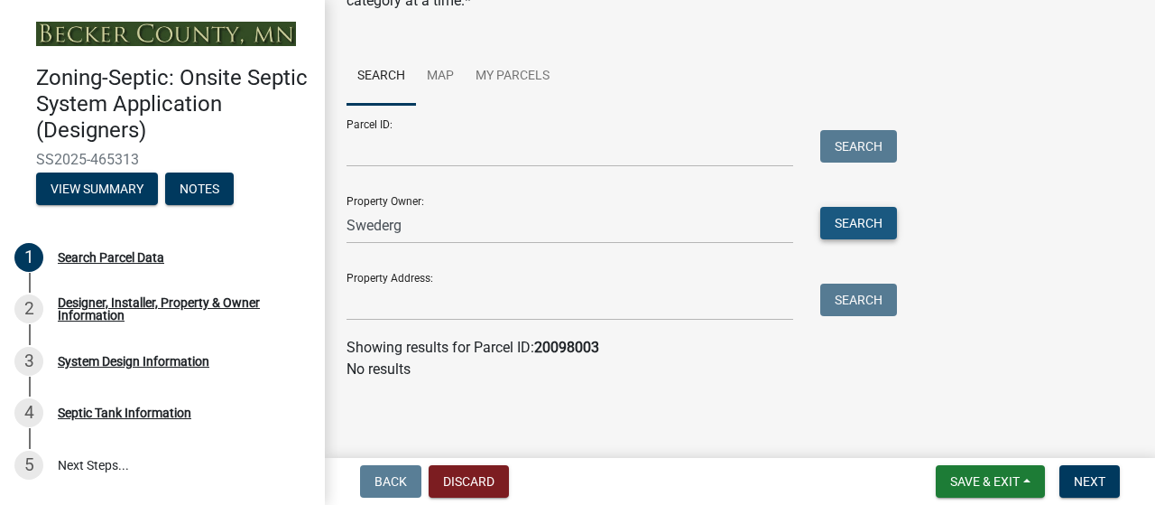
click at [856, 207] on button "Search" at bounding box center [858, 223] width 77 height 32
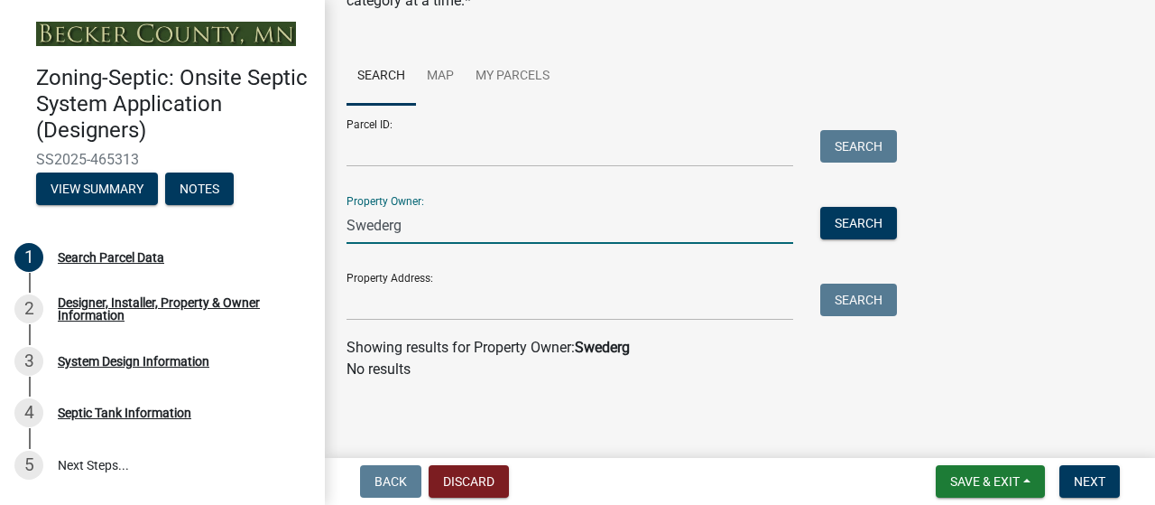
click at [397, 207] on input "Swederg" at bounding box center [570, 225] width 447 height 37
type input "Swedberg"
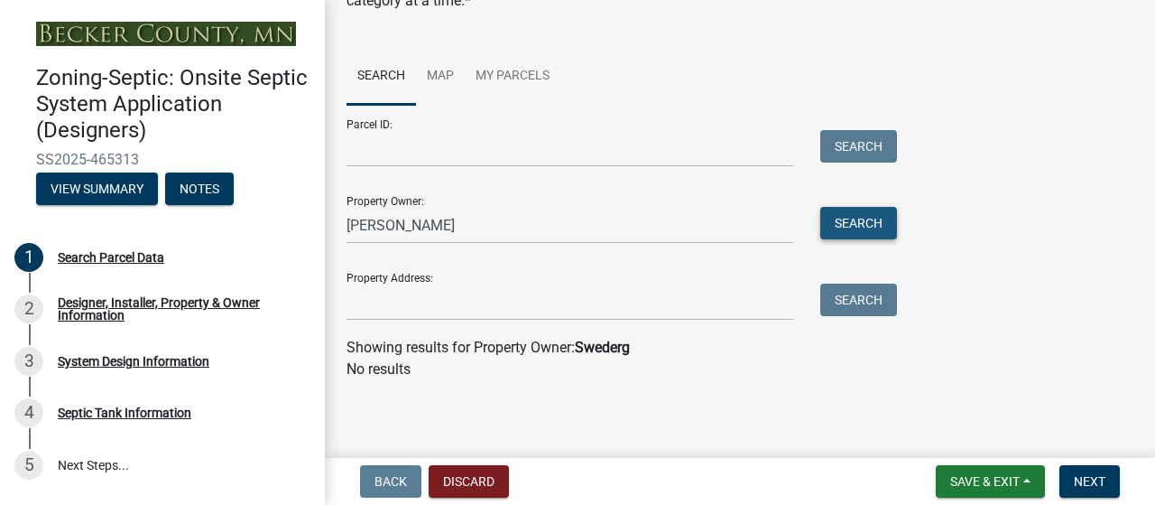
click at [853, 207] on button "Search" at bounding box center [858, 223] width 77 height 32
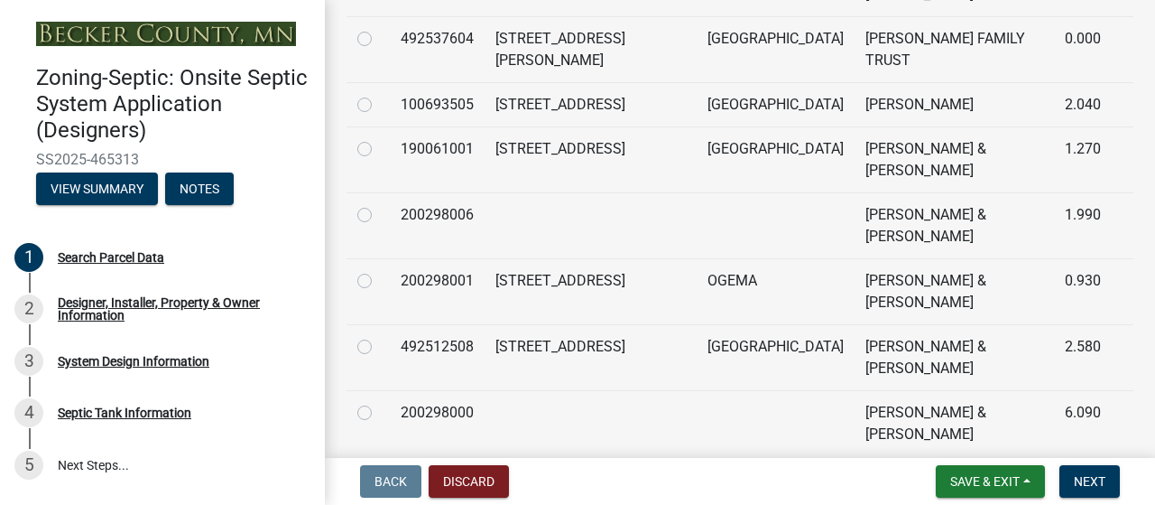
scroll to position [568, 0]
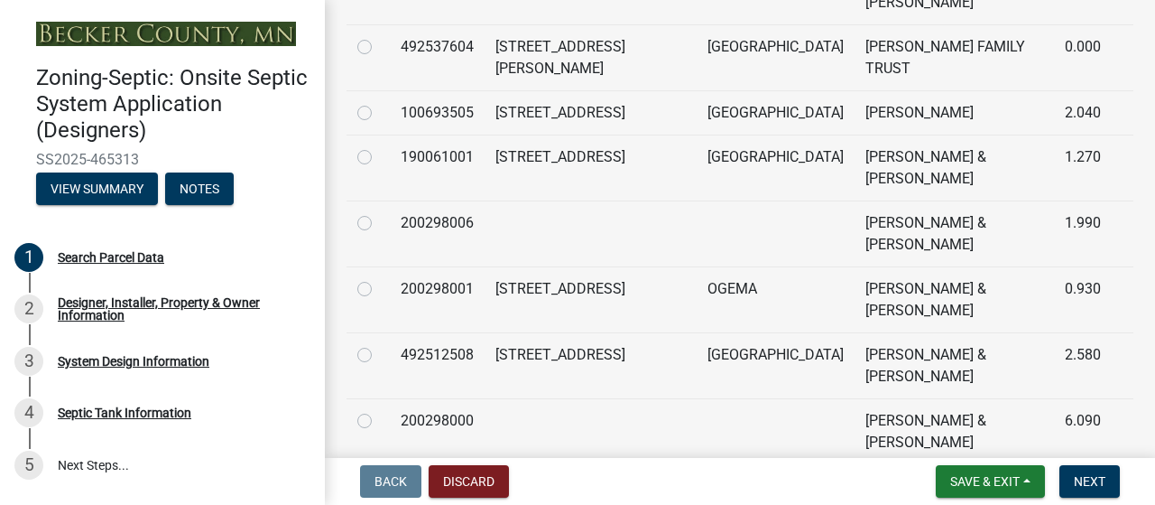
radio input "true"
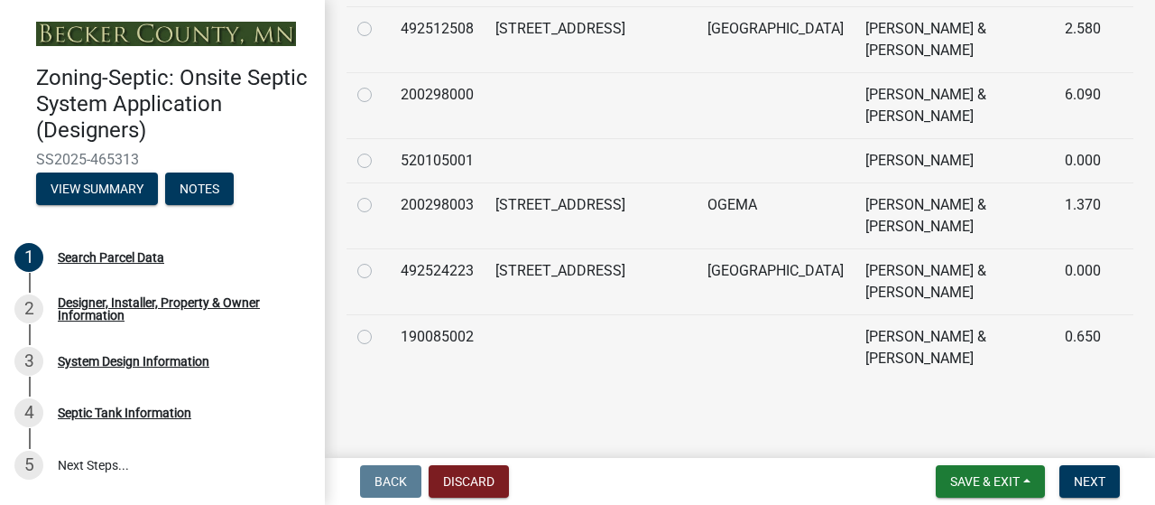
scroll to position [1321, 0]
click at [950, 474] on span "Save & Exit" at bounding box center [985, 481] width 70 height 14
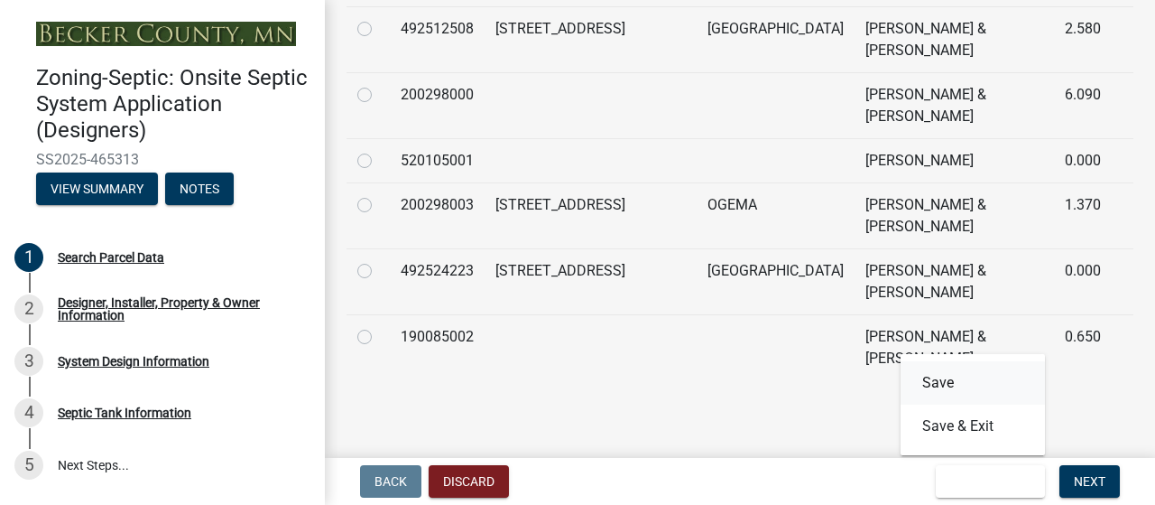
click at [901, 364] on button "Save" at bounding box center [973, 382] width 144 height 43
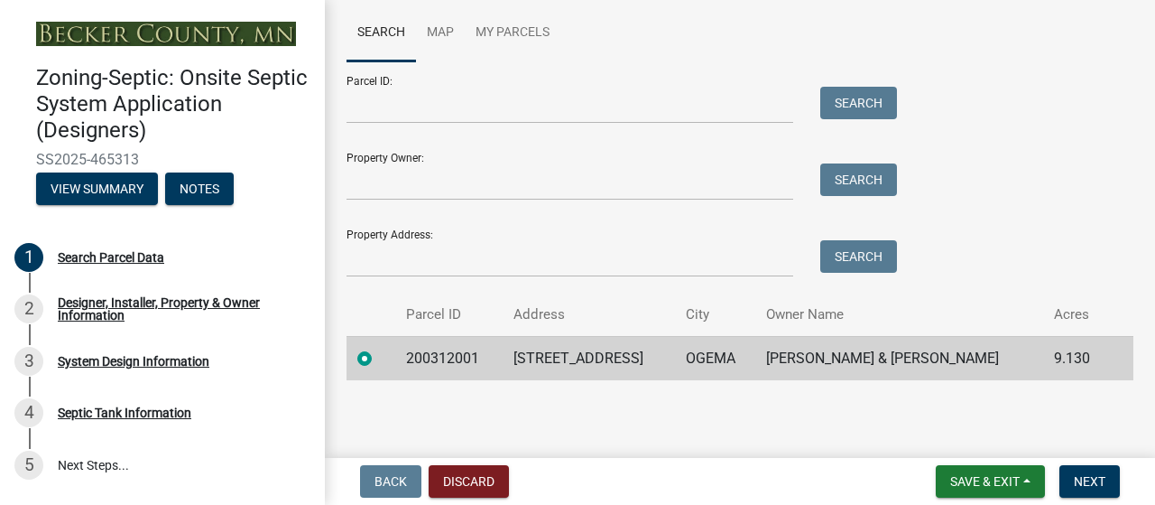
scroll to position [337, 0]
click at [478, 336] on td "200312001" at bounding box center [448, 358] width 107 height 44
click at [379, 348] on label at bounding box center [379, 348] width 0 height 0
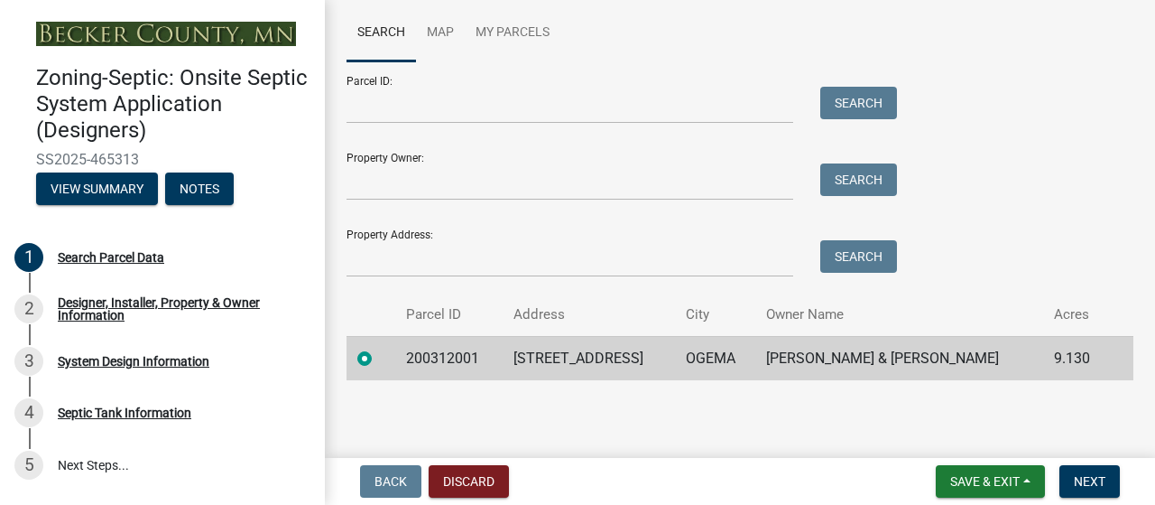
click at [379, 348] on input "radio" at bounding box center [385, 354] width 12 height 12
click at [379, 348] on label at bounding box center [379, 348] width 0 height 0
click at [379, 348] on input "radio" at bounding box center [385, 354] width 12 height 12
click at [1074, 479] on span "Next" at bounding box center [1090, 481] width 32 height 14
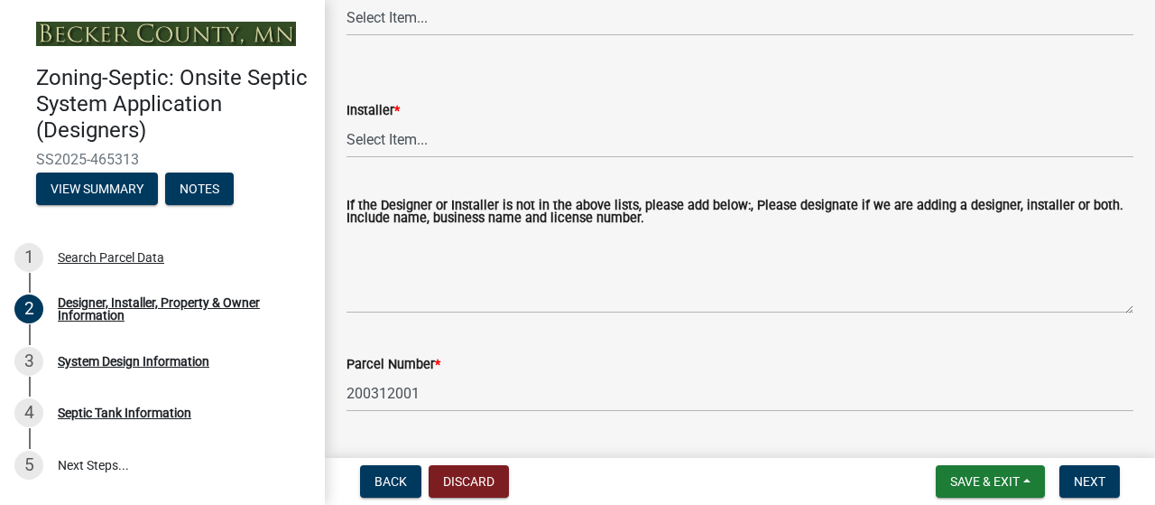
scroll to position [332, 0]
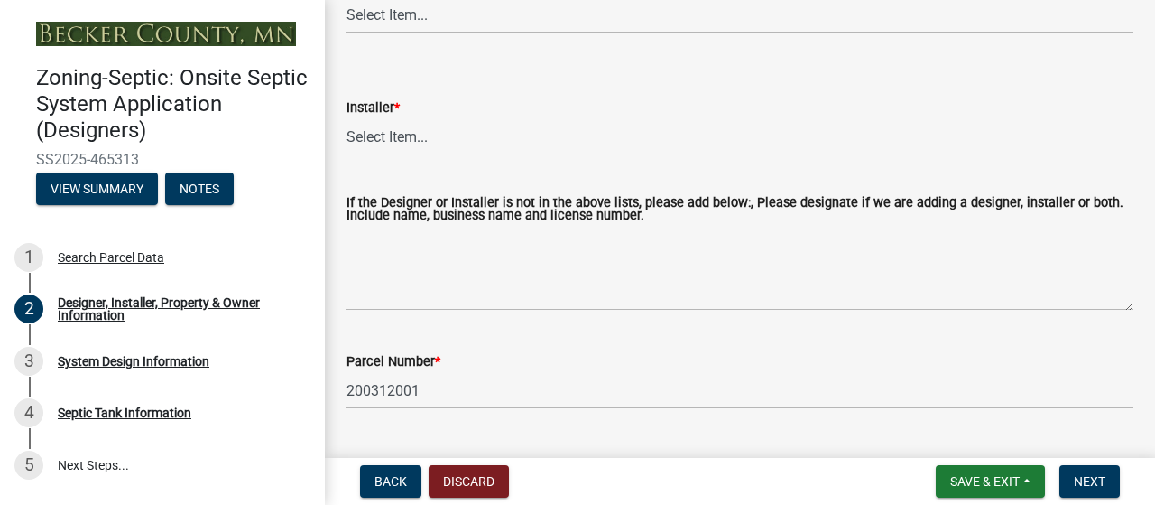
click at [406, 33] on select "Select Item... OTHER – Not listed (please add in next field and we will add to …" at bounding box center [740, 14] width 787 height 37
click at [352, 33] on select "Select Item... OTHER – Not listed (please add in next field and we will add to …" at bounding box center [740, 14] width 787 height 37
select select "25bab914-c910-45b8-955f-6e3fb29d91bd"
click at [426, 155] on select "Select Item... OTHER – Not listed (please add in next field and we will add to …" at bounding box center [740, 136] width 787 height 37
click at [440, 155] on select "Select Item... OTHER – Not listed (please add in next field and we will add to …" at bounding box center [740, 136] width 787 height 37
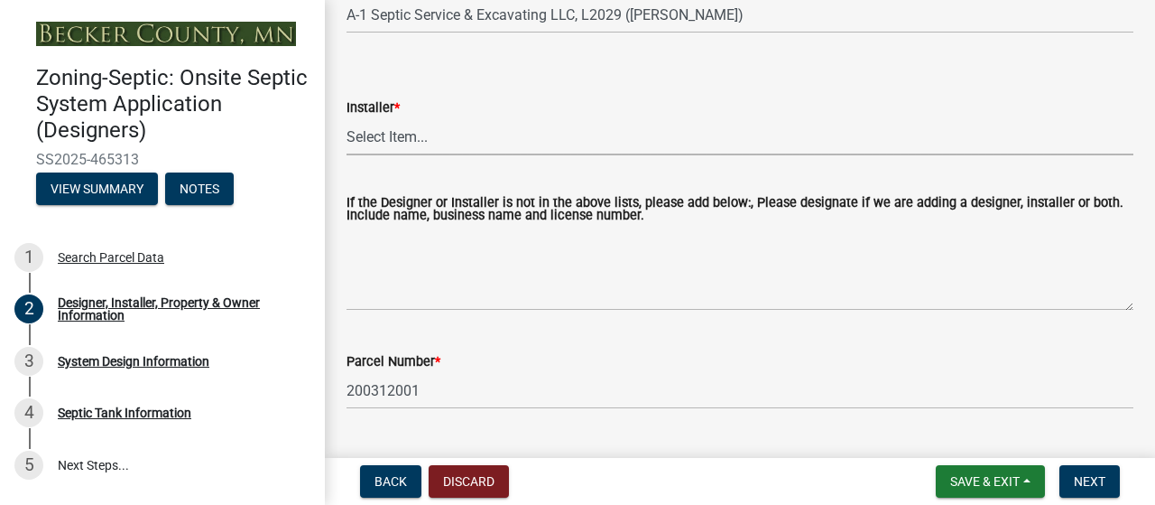
click at [391, 155] on select "Select Item... OTHER – Not listed (please add in next field and we will add to …" at bounding box center [740, 136] width 787 height 37
click at [352, 155] on select "Select Item... OTHER – Not listed (please add in next field and we will add to …" at bounding box center [740, 136] width 787 height 37
select select "959949e4-cef9-4a6a-9caa-050cbac4b29c"
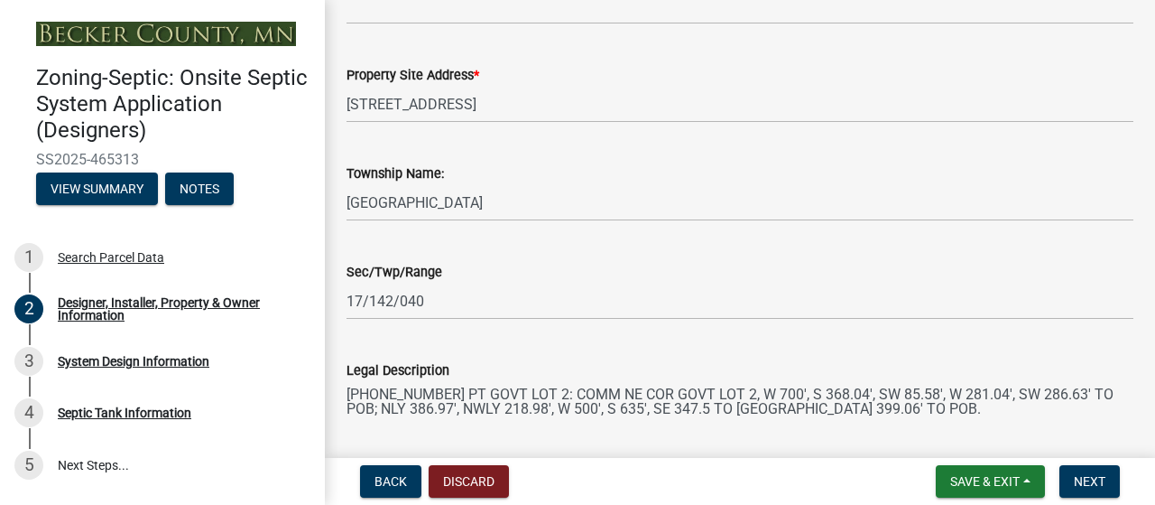
scroll to position [1254, 0]
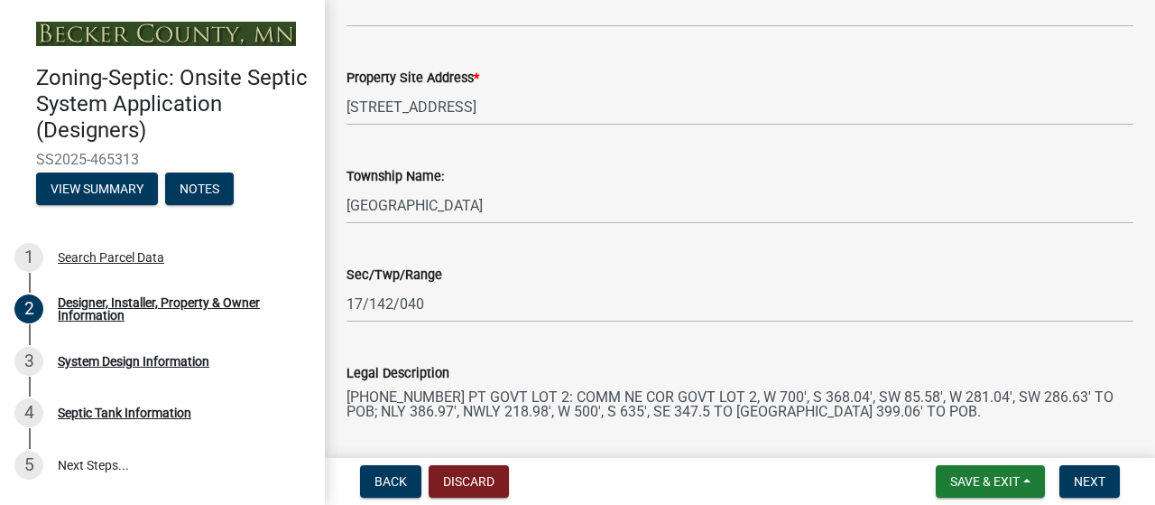
type input "2187667295"
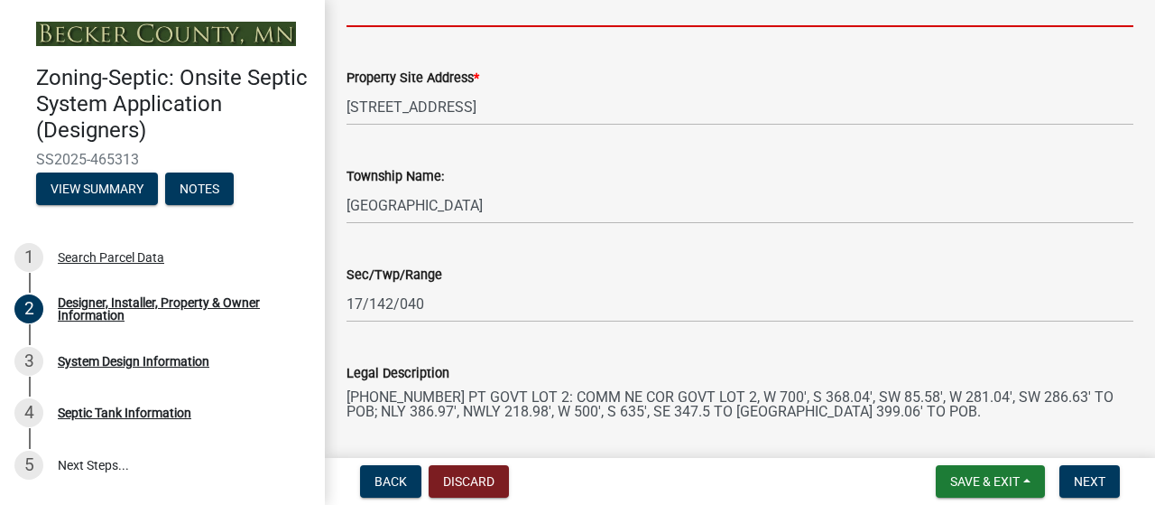
type input "a1septicservicesllc@gmail.com"
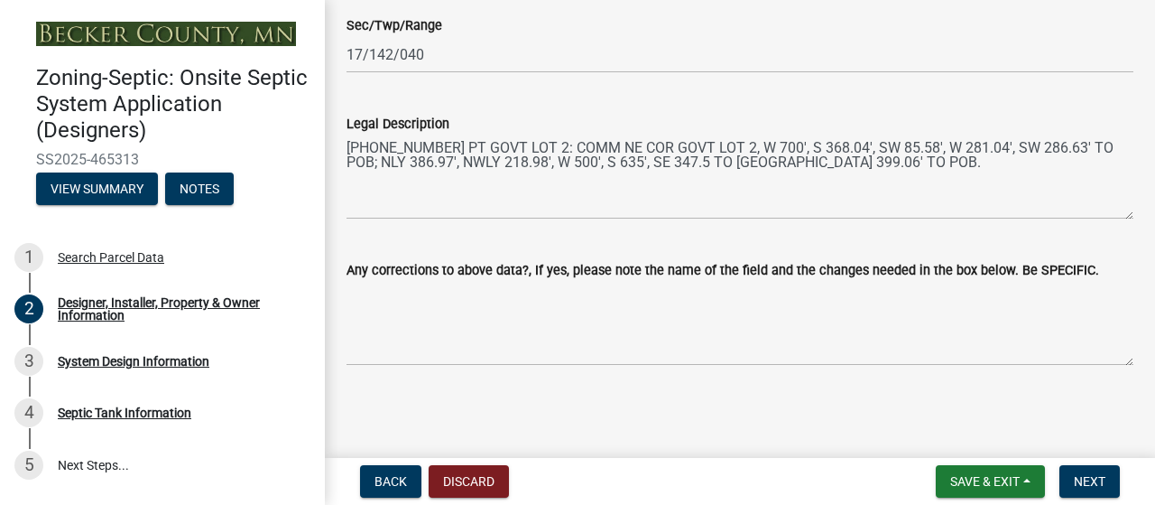
scroll to position [2011, 0]
click at [950, 478] on span "Save & Exit" at bounding box center [985, 481] width 70 height 14
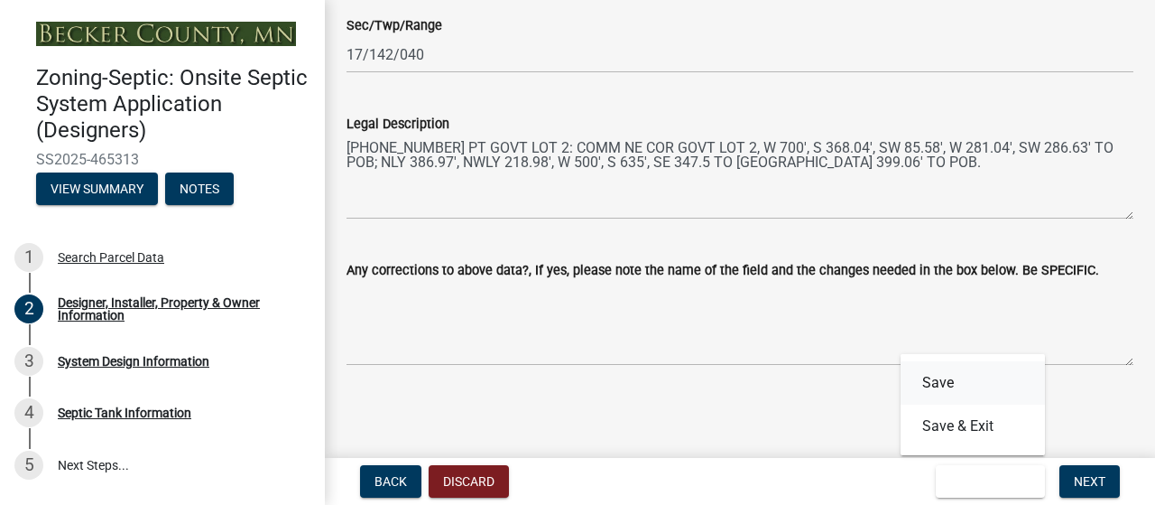
click at [901, 361] on button "Save" at bounding box center [973, 382] width 144 height 43
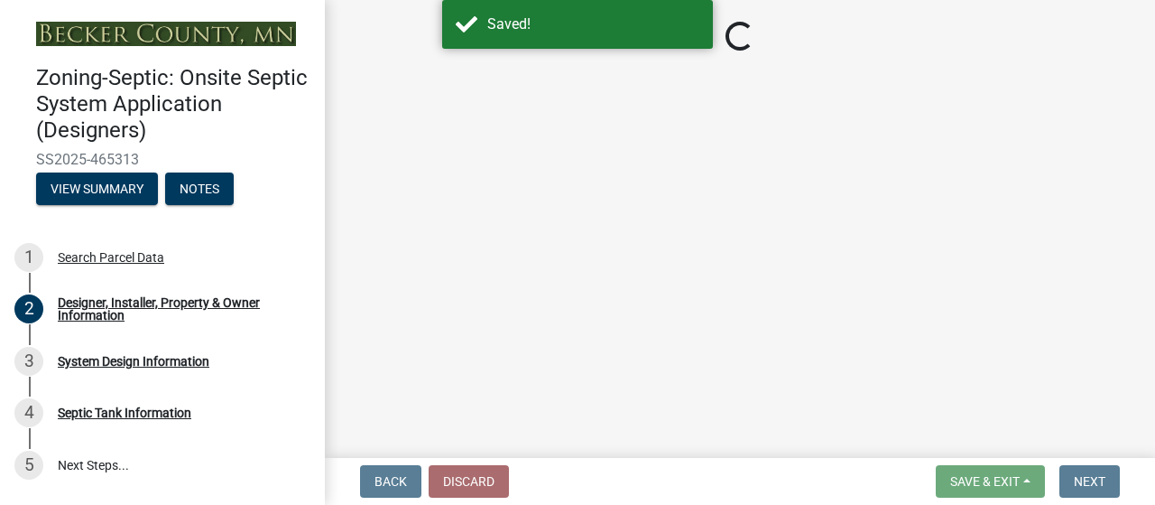
select select "25bab914-c910-45b8-955f-6e3fb29d91bd"
select select "959949e4-cef9-4a6a-9caa-050cbac4b29c"
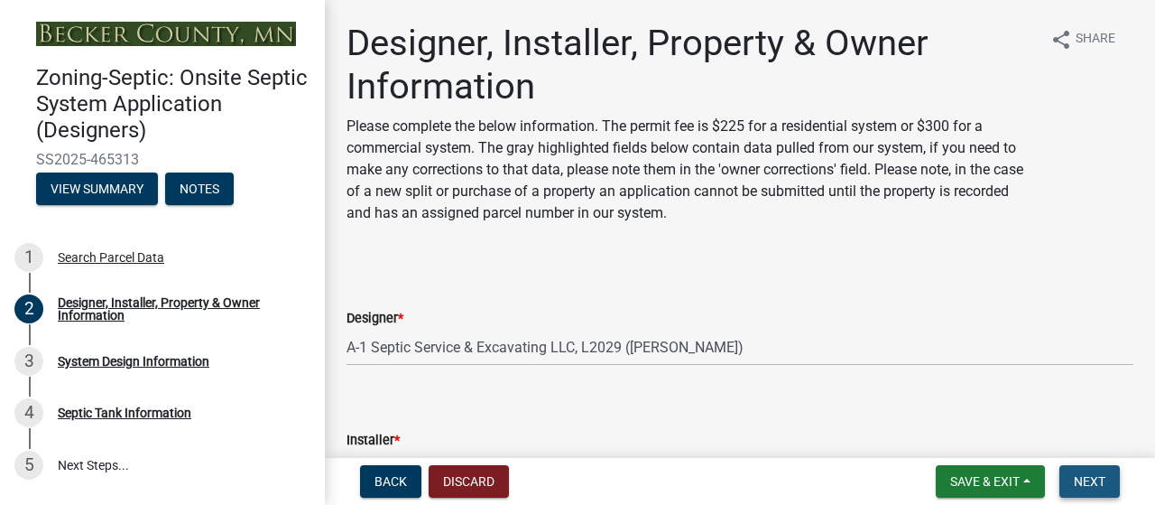
click at [1074, 480] on span "Next" at bounding box center [1090, 481] width 32 height 14
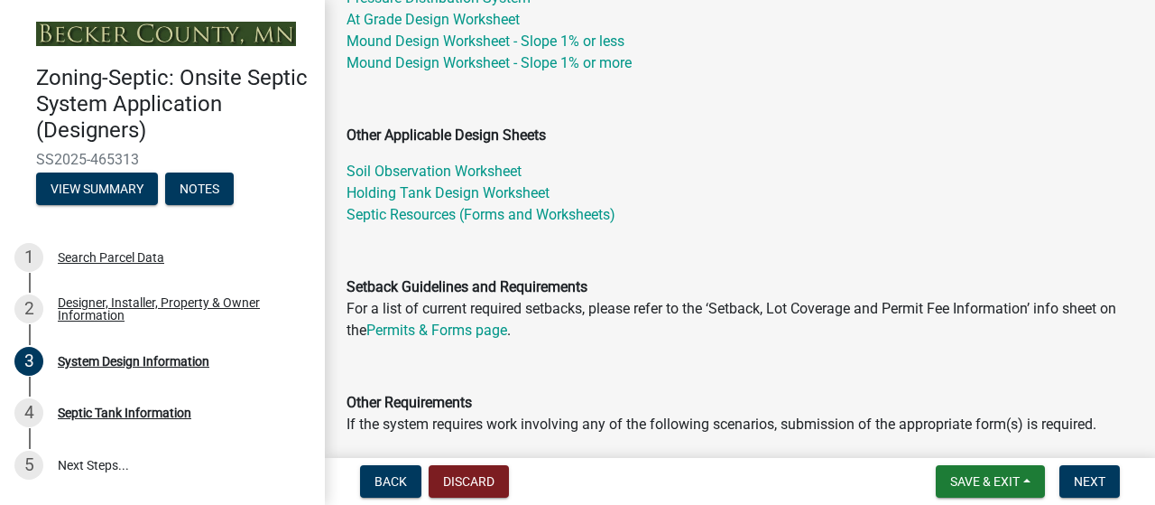
scroll to position [385, 0]
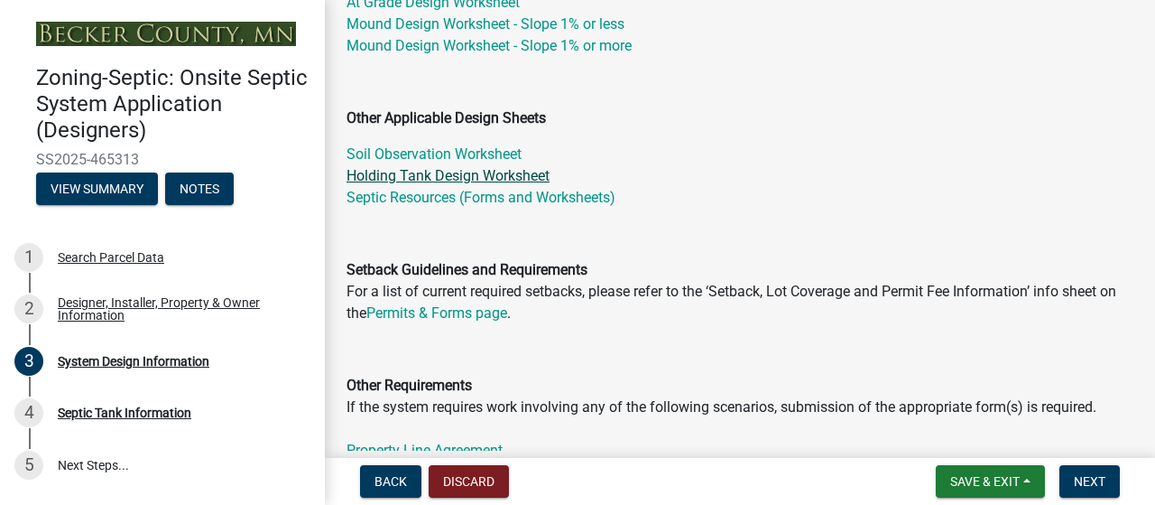
click at [550, 184] on link "Holding Tank Design Worksheet" at bounding box center [448, 175] width 203 height 17
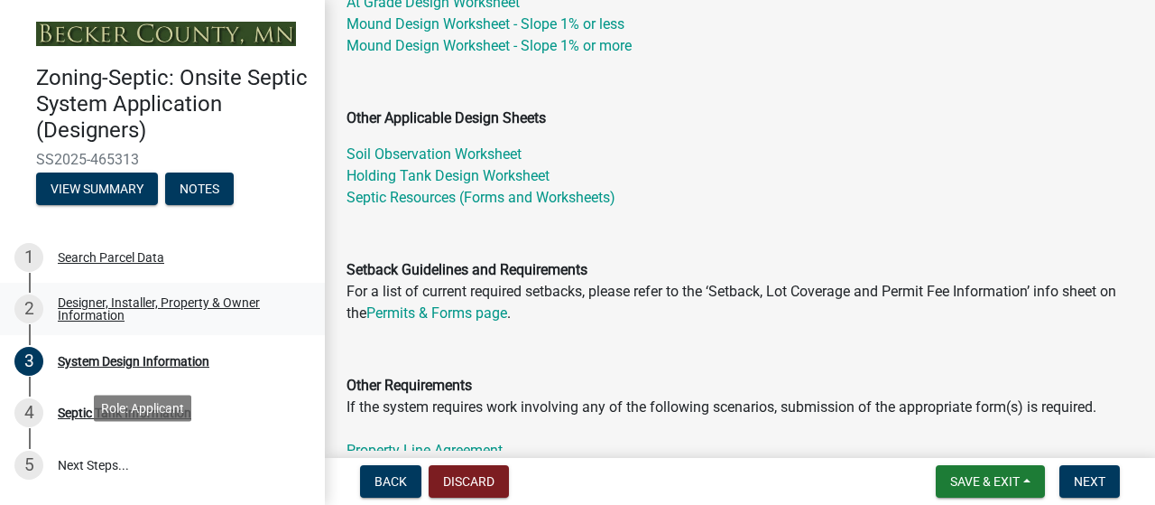
click at [165, 321] on div "Designer, Installer, Property & Owner Information" at bounding box center [177, 308] width 238 height 25
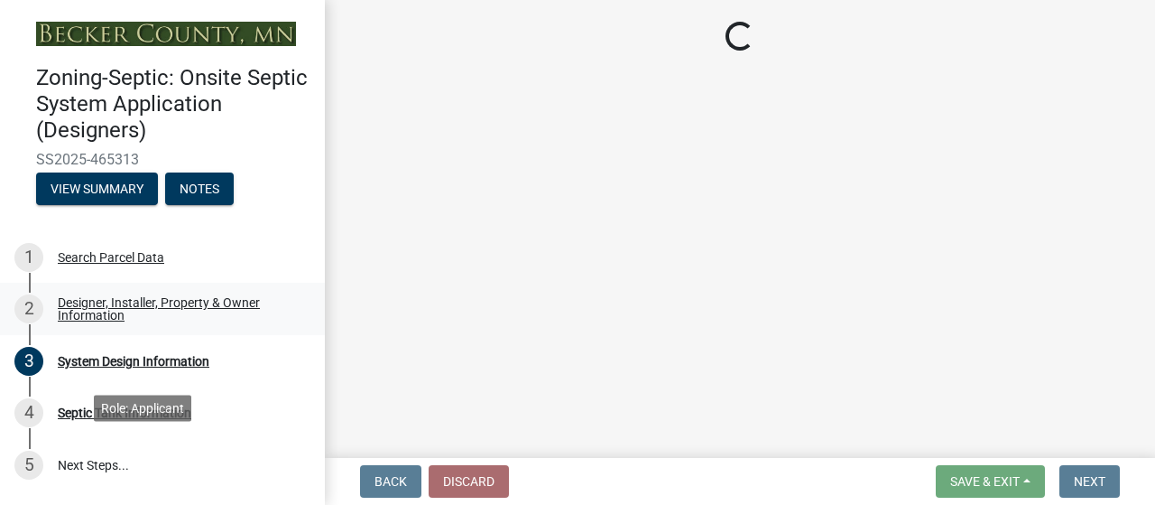
select select "25bab914-c910-45b8-955f-6e3fb29d91bd"
select select "959949e4-cef9-4a6a-9caa-050cbac4b29c"
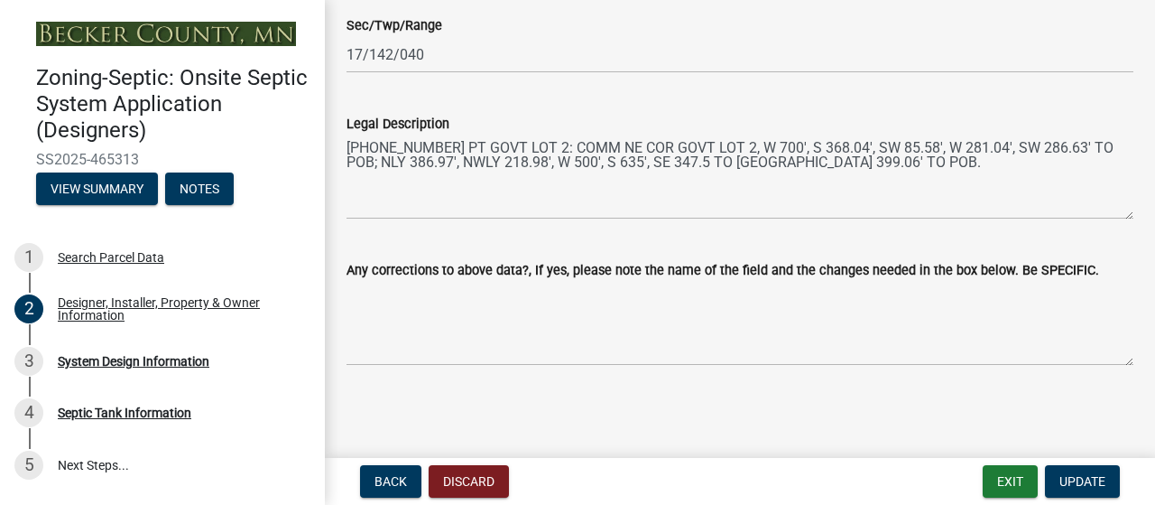
scroll to position [1974, 0]
click at [1060, 474] on span "Update" at bounding box center [1083, 481] width 46 height 14
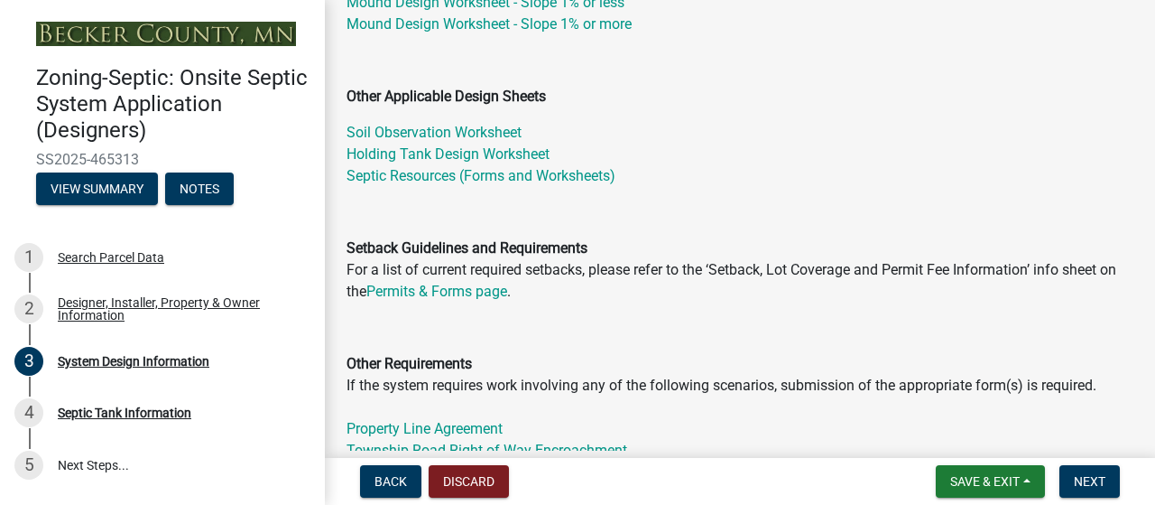
scroll to position [413, 0]
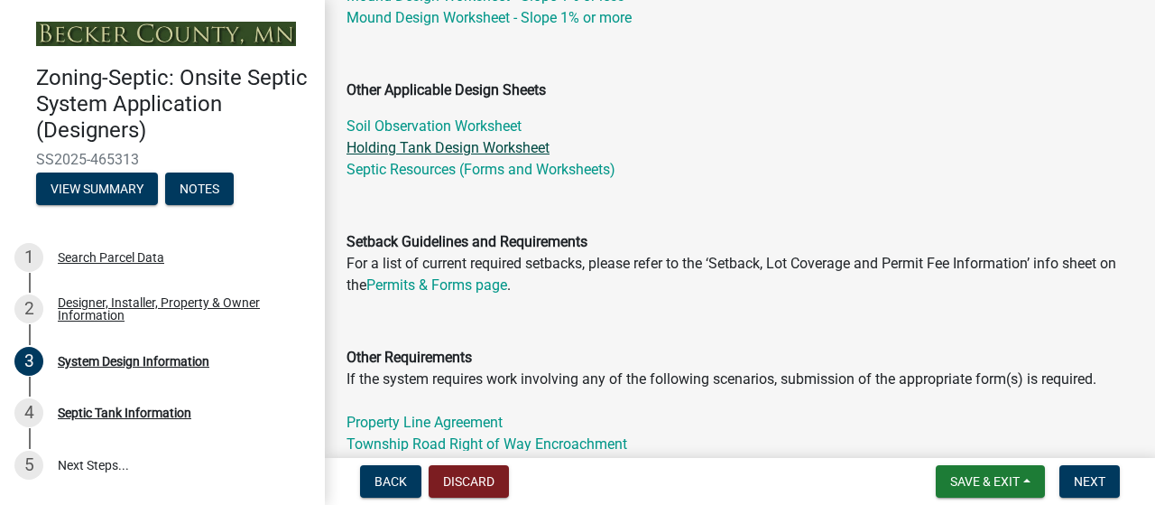
click at [550, 156] on link "Holding Tank Design Worksheet" at bounding box center [448, 147] width 203 height 17
